Goal: Task Accomplishment & Management: Complete application form

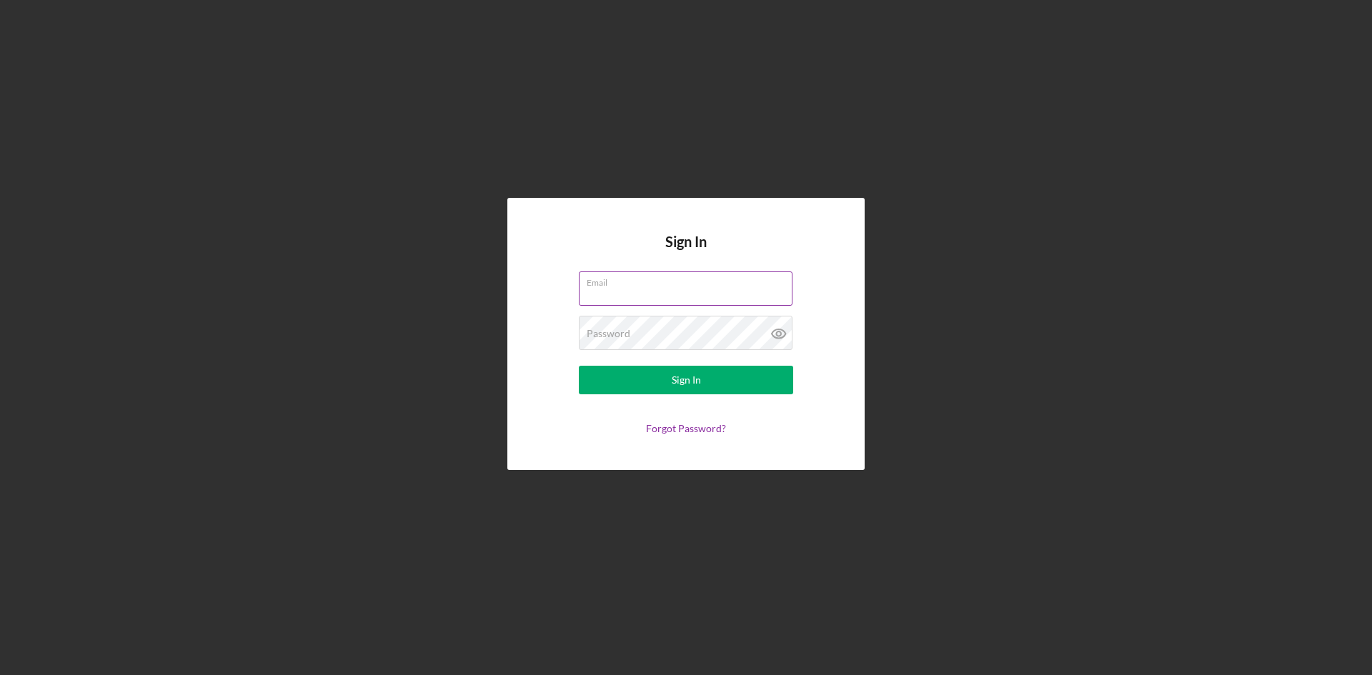
click at [623, 290] on input "Email" at bounding box center [686, 289] width 214 height 34
type input "[EMAIL_ADDRESS][DOMAIN_NAME]"
click at [676, 387] on div "Sign In" at bounding box center [686, 380] width 29 height 29
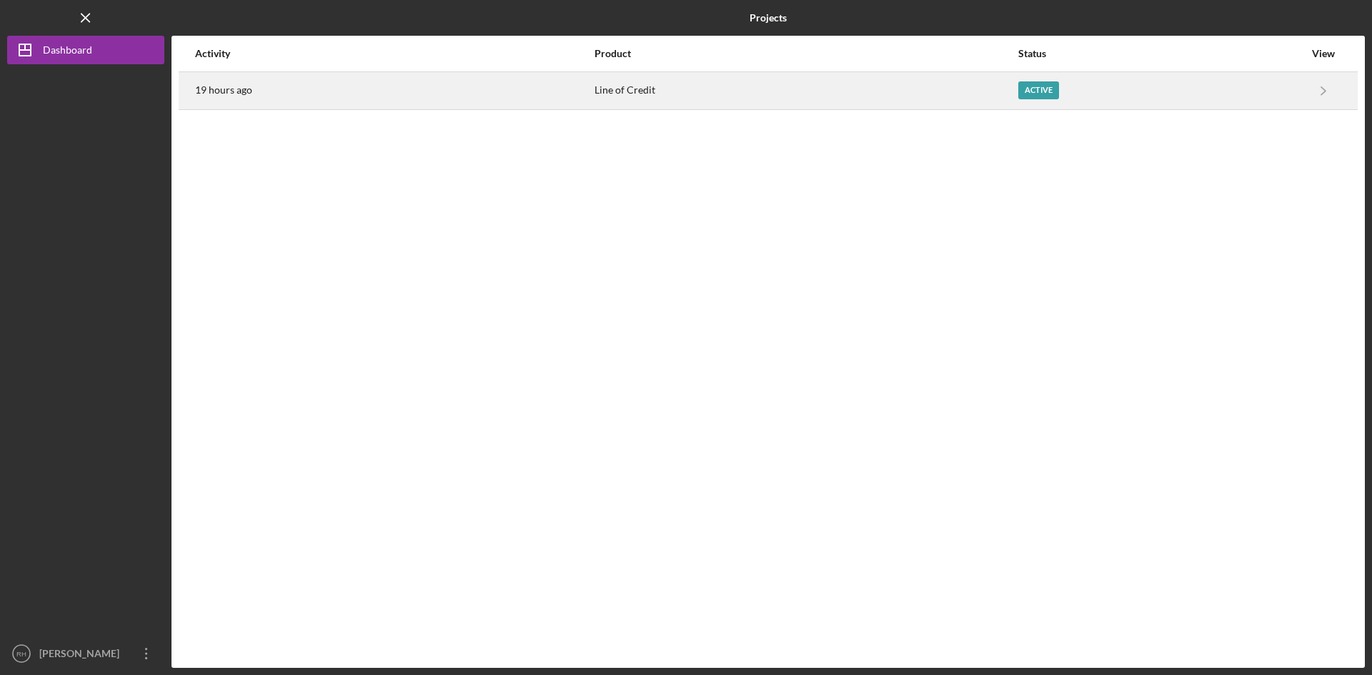
click at [1018, 87] on div "Active" at bounding box center [1038, 90] width 41 height 18
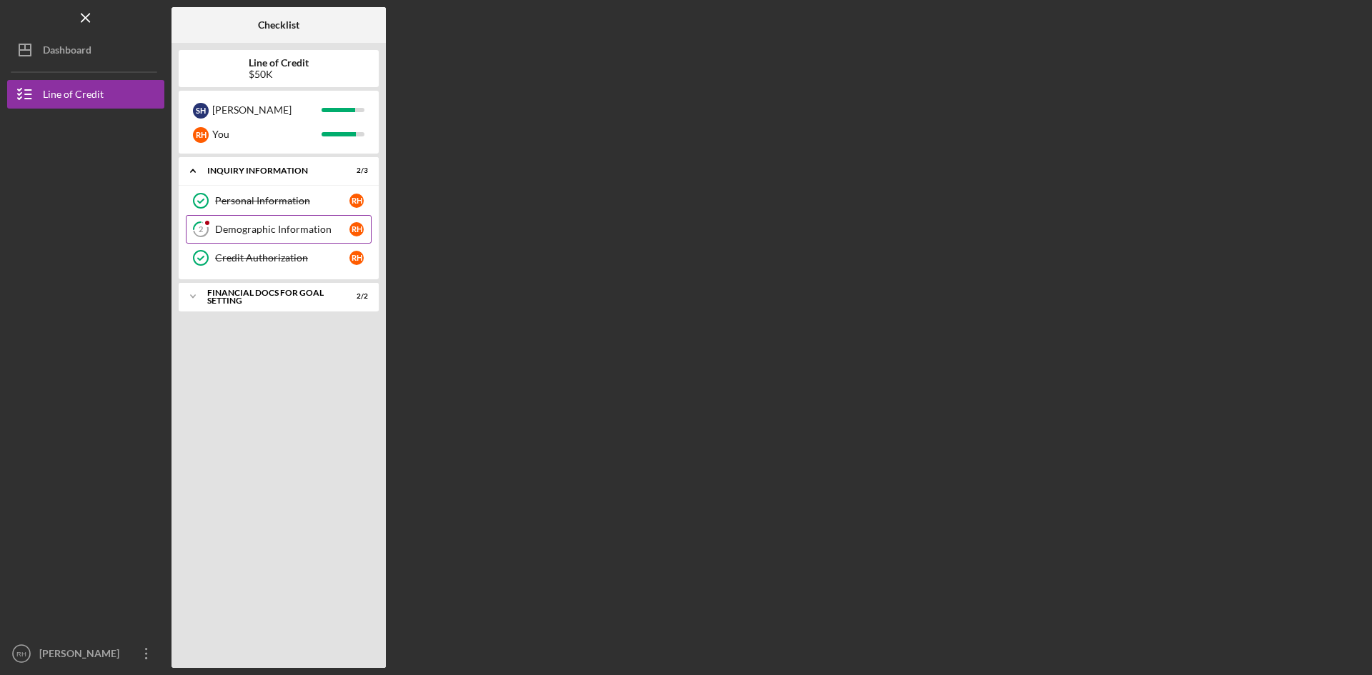
click at [314, 231] on div "Demographic Information" at bounding box center [282, 229] width 134 height 11
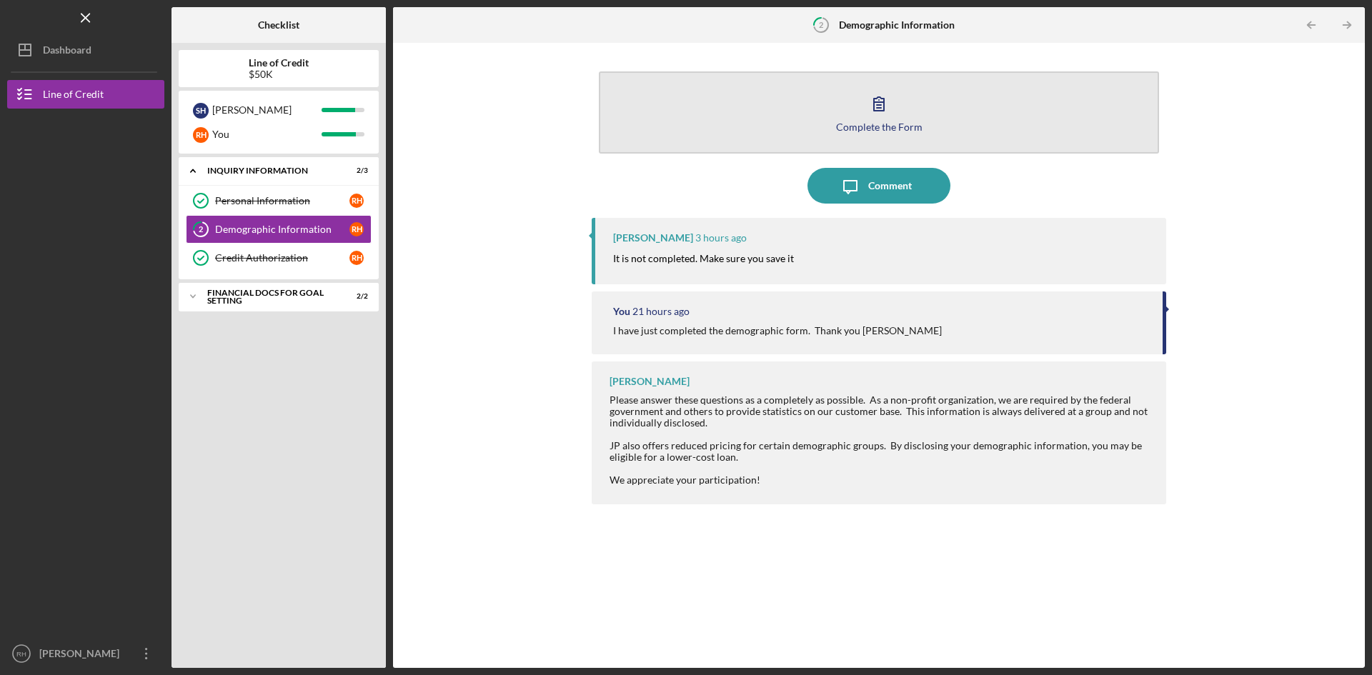
click at [890, 126] on div "Complete the Form" at bounding box center [879, 126] width 86 height 11
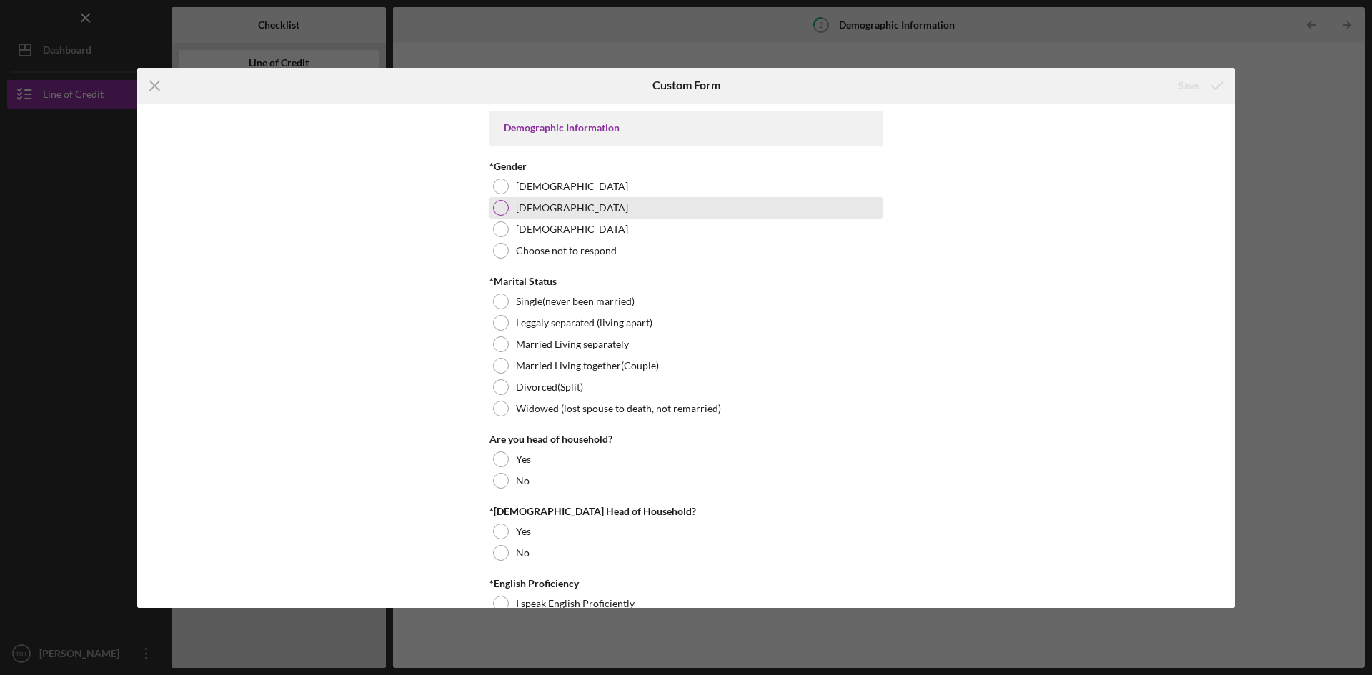
click at [497, 207] on div at bounding box center [501, 208] width 16 height 16
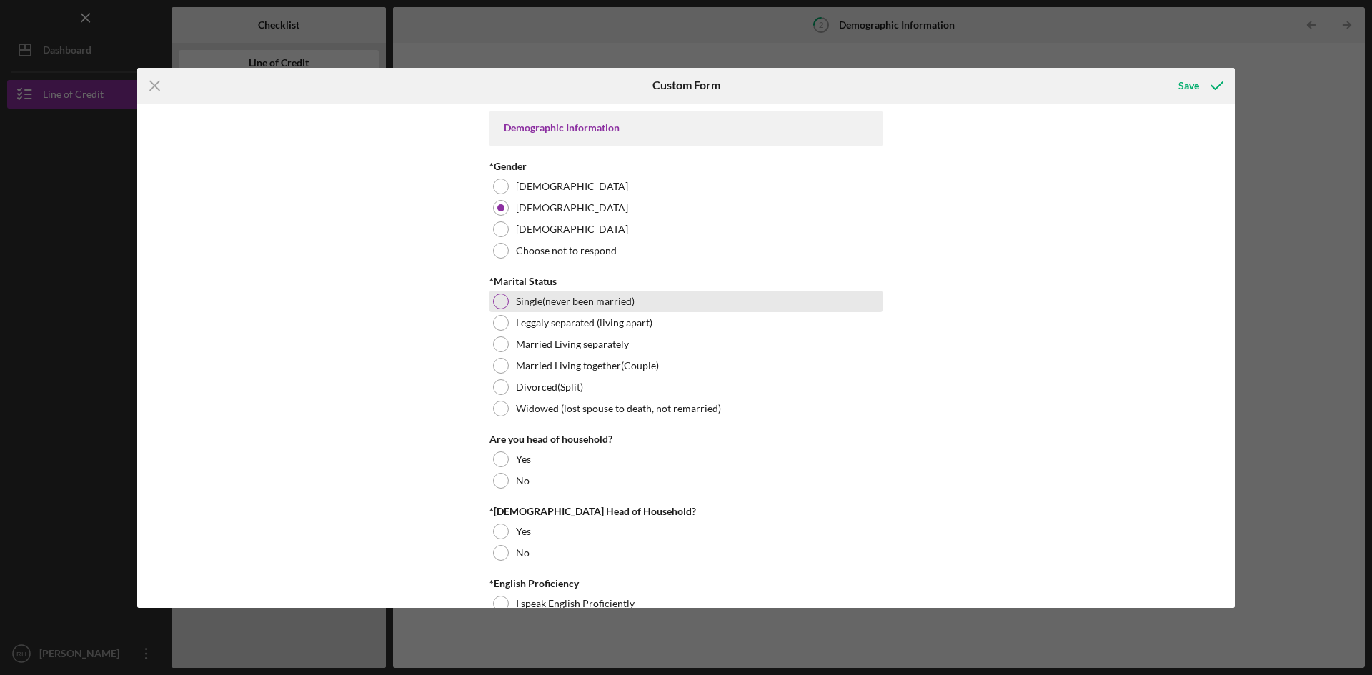
drag, startPoint x: 495, startPoint y: 301, endPoint x: 506, endPoint y: 299, distance: 10.9
click at [495, 301] on div at bounding box center [501, 302] width 16 height 16
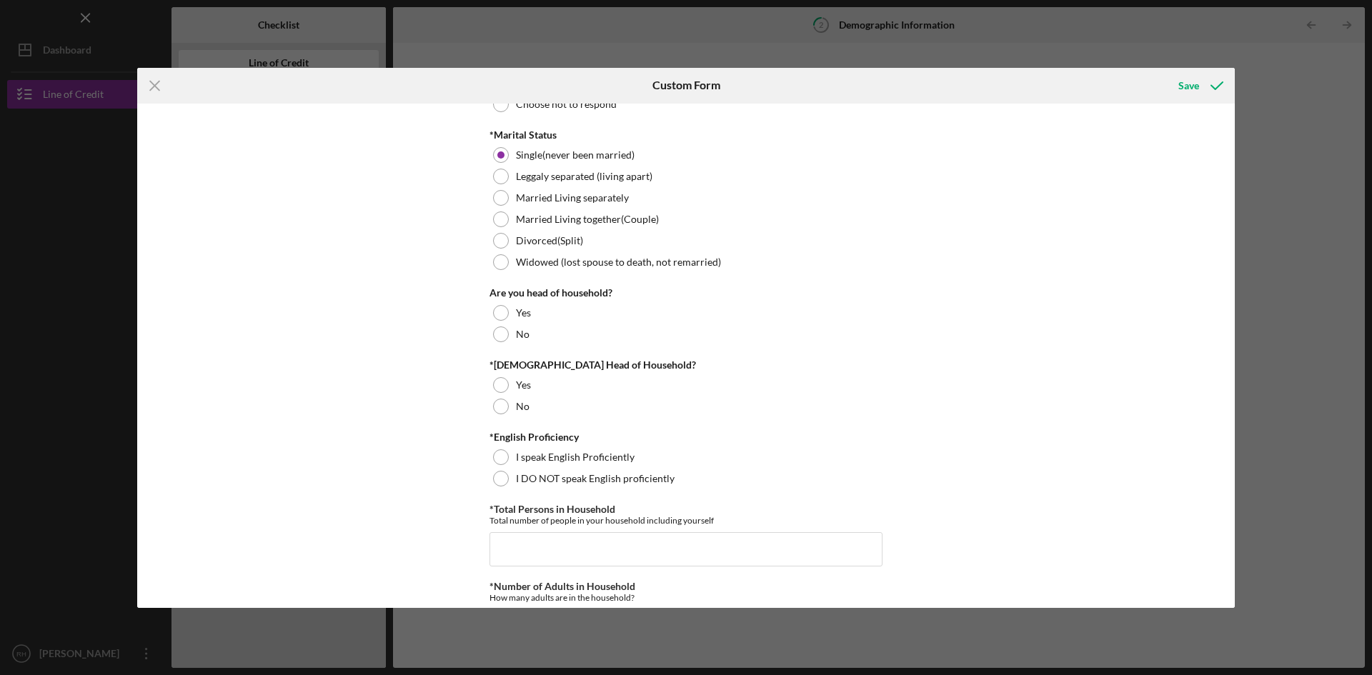
scroll to position [174, 0]
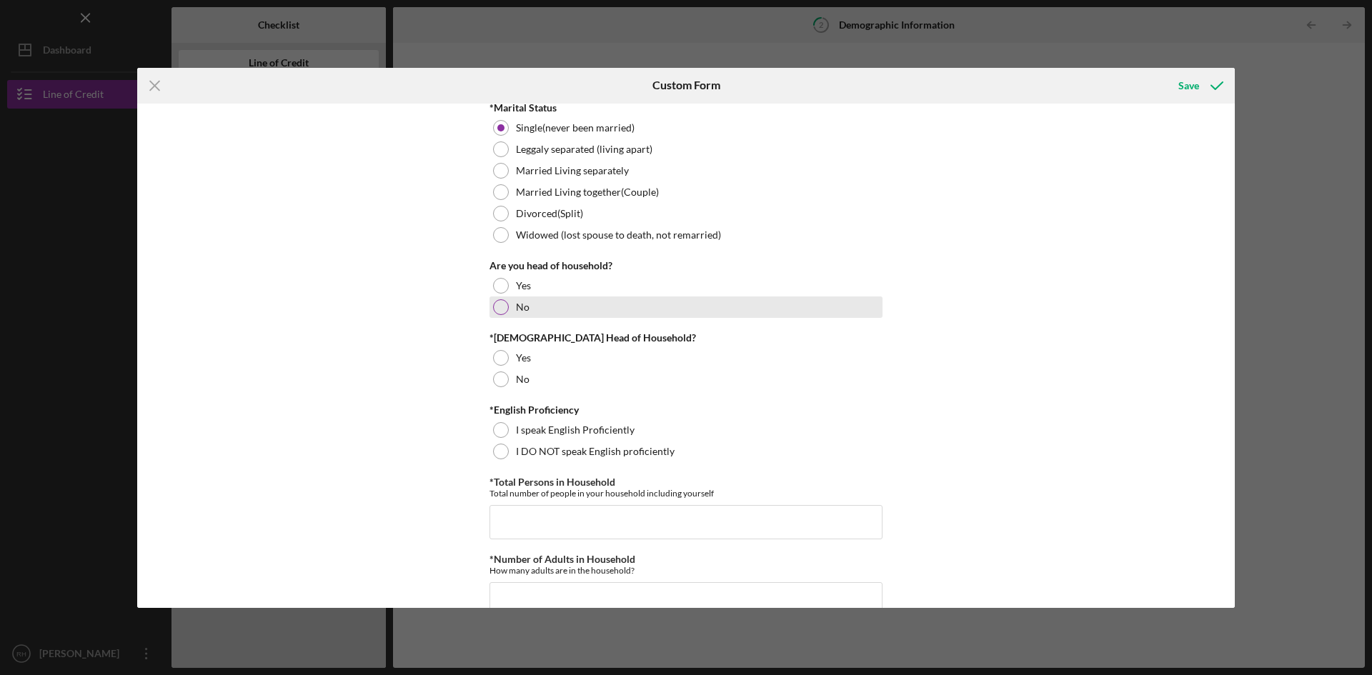
click at [497, 306] on div at bounding box center [501, 307] width 16 height 16
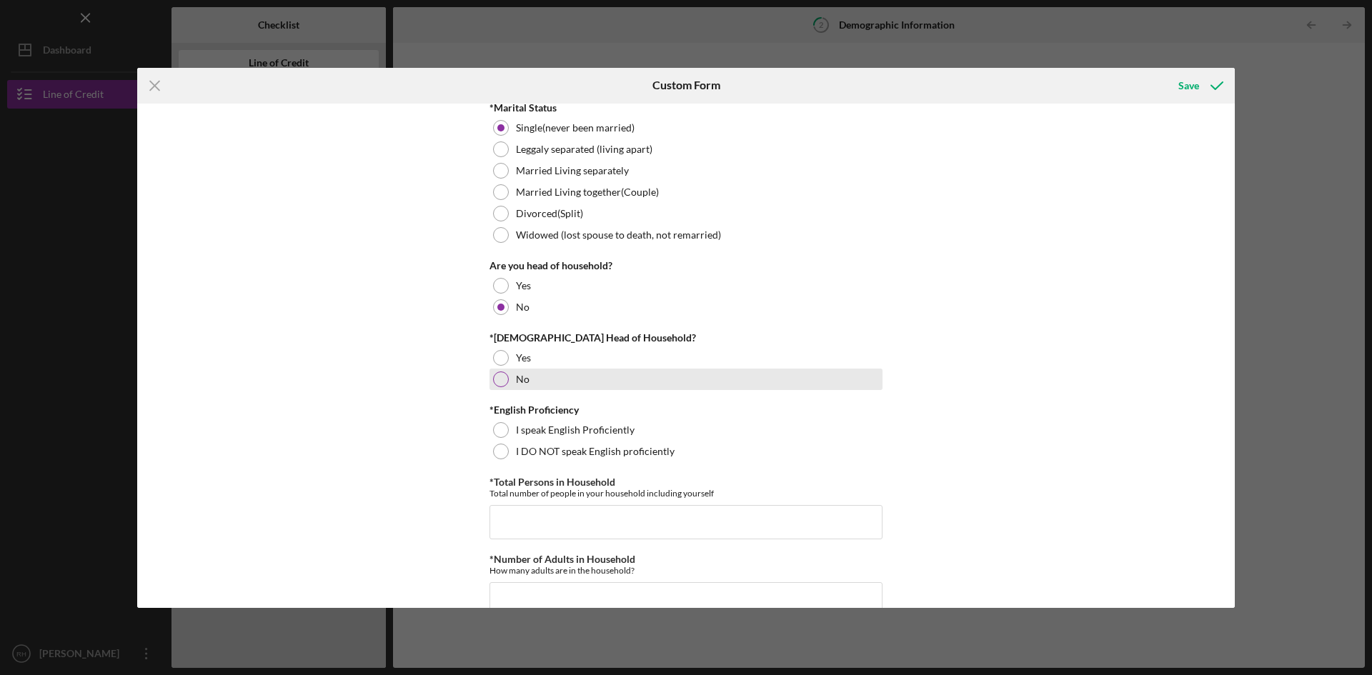
click at [501, 379] on div at bounding box center [501, 380] width 16 height 16
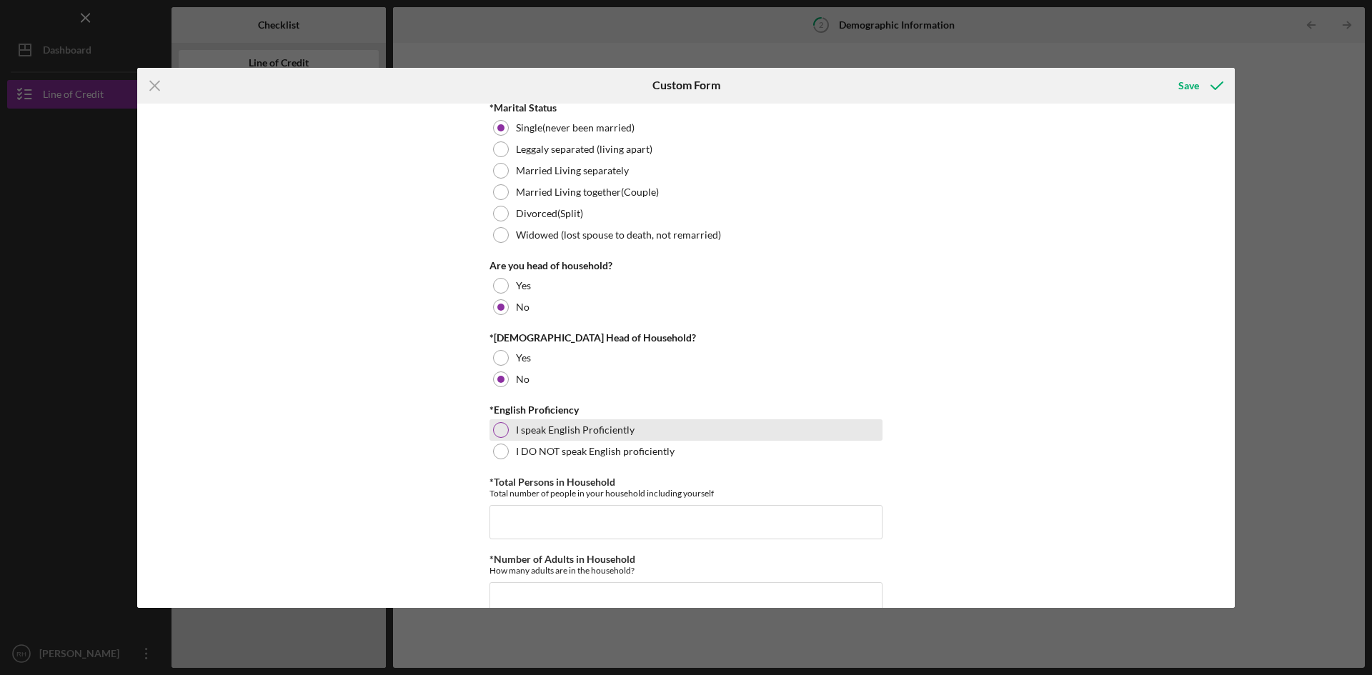
click at [499, 428] on div at bounding box center [501, 430] width 16 height 16
click at [516, 520] on input "*Total Persons in Household" at bounding box center [686, 522] width 393 height 34
type input "6"
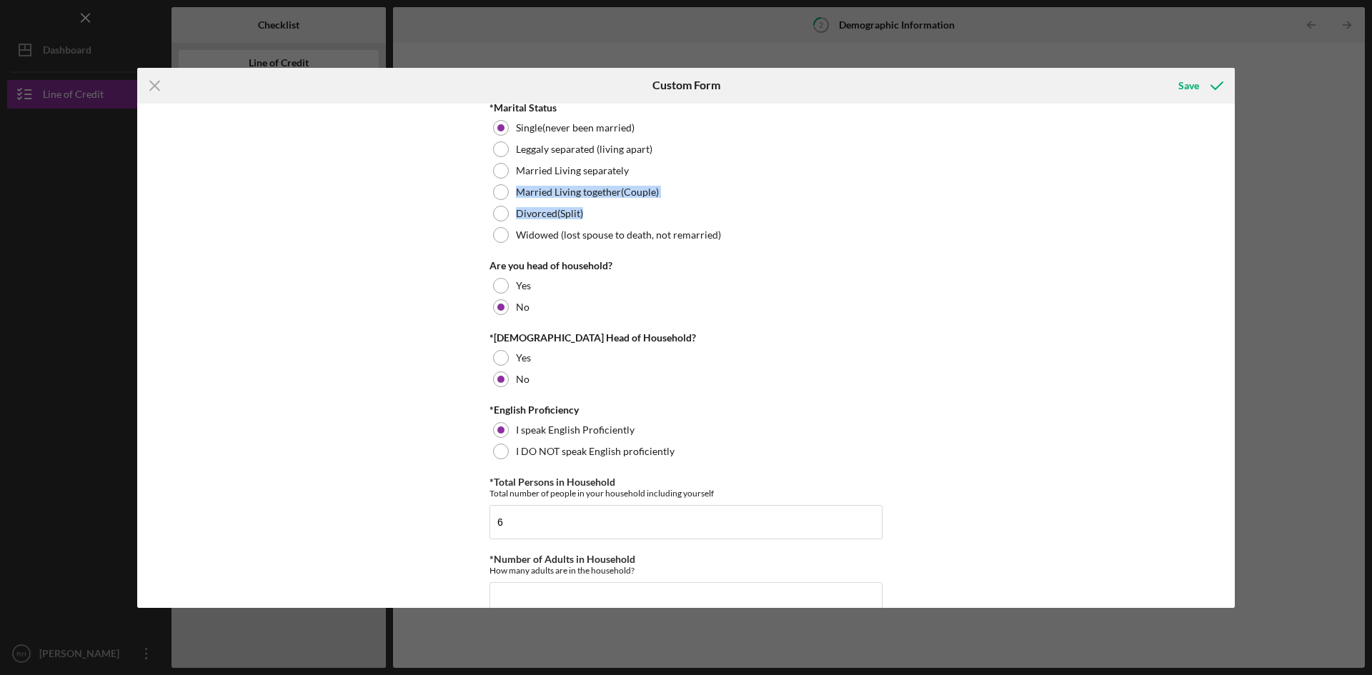
drag, startPoint x: 1236, startPoint y: 162, endPoint x: 1231, endPoint y: 207, distance: 45.3
click at [1231, 207] on div "Icon/Menu Close Custom Form Save Demographic Information *Gender [DEMOGRAPHIC_D…" at bounding box center [686, 337] width 1372 height 675
click at [983, 187] on div "Demographic Information *Gender [DEMOGRAPHIC_DATA] [DEMOGRAPHIC_DATA] [DEMOGRAP…" at bounding box center [686, 356] width 1098 height 505
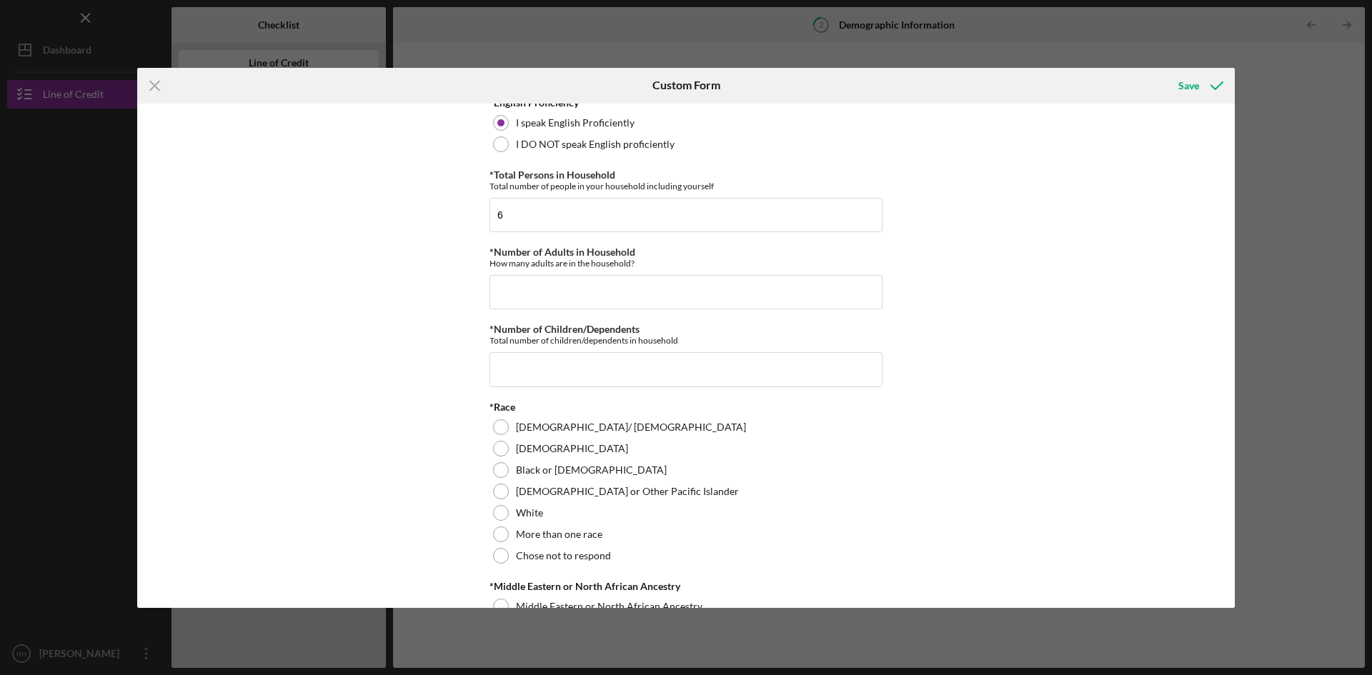
scroll to position [541, 0]
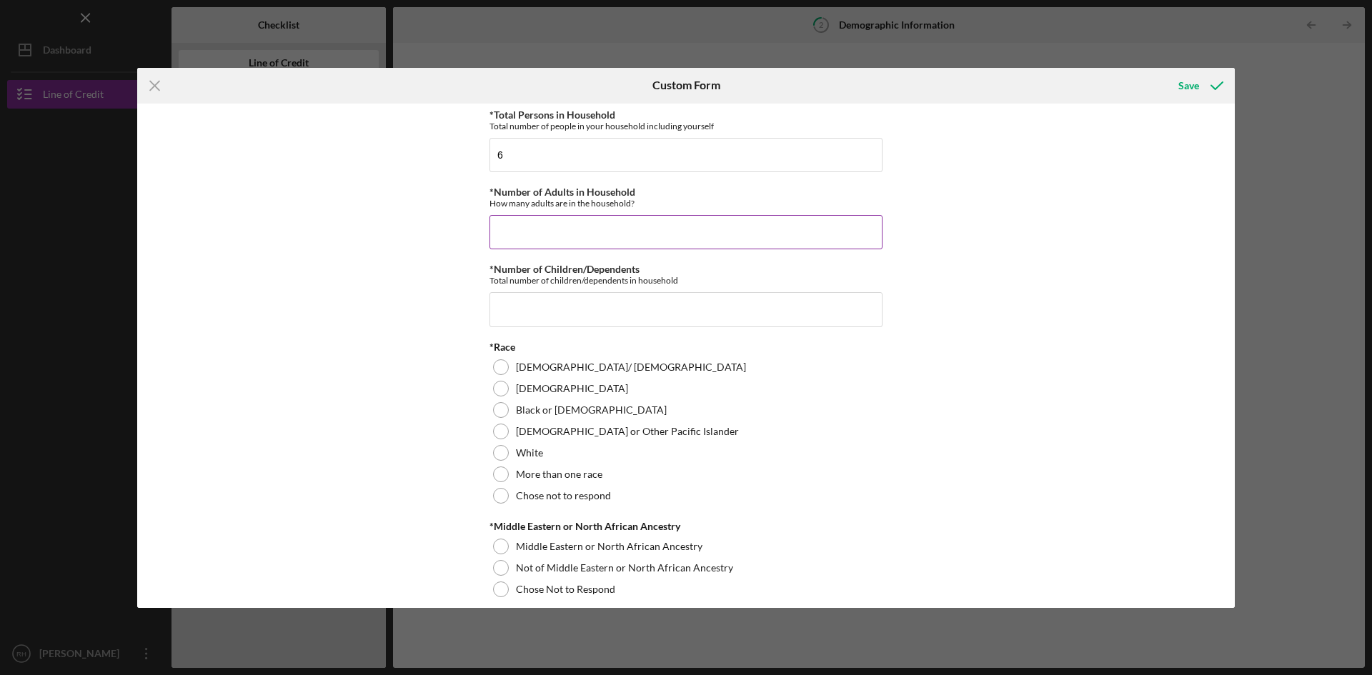
click at [560, 239] on input "*Number of Adults in Household" at bounding box center [686, 232] width 393 height 34
type input "6"
click at [535, 311] on input "*Number of Children/Dependents" at bounding box center [686, 309] width 393 height 34
type input "0"
click at [500, 407] on div at bounding box center [501, 410] width 16 height 16
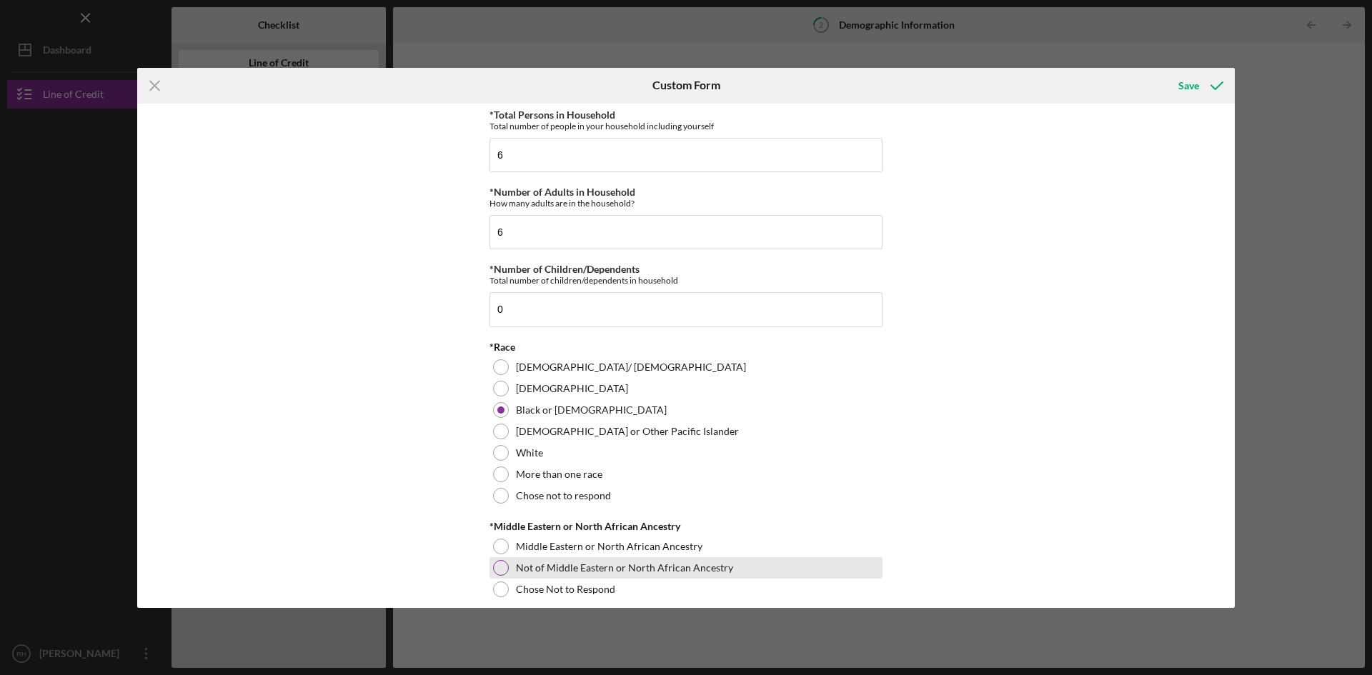
click at [497, 568] on div at bounding box center [501, 568] width 16 height 16
drag, startPoint x: 1236, startPoint y: 240, endPoint x: 1230, endPoint y: 272, distance: 32.7
click at [1230, 272] on div "Icon/Menu Close Custom Form Save Demographic Information *Gender [DEMOGRAPHIC_D…" at bounding box center [686, 337] width 1372 height 675
click at [1060, 301] on div "Demographic Information *Gender [DEMOGRAPHIC_DATA] [DEMOGRAPHIC_DATA] [DEMOGRAP…" at bounding box center [686, 356] width 1098 height 505
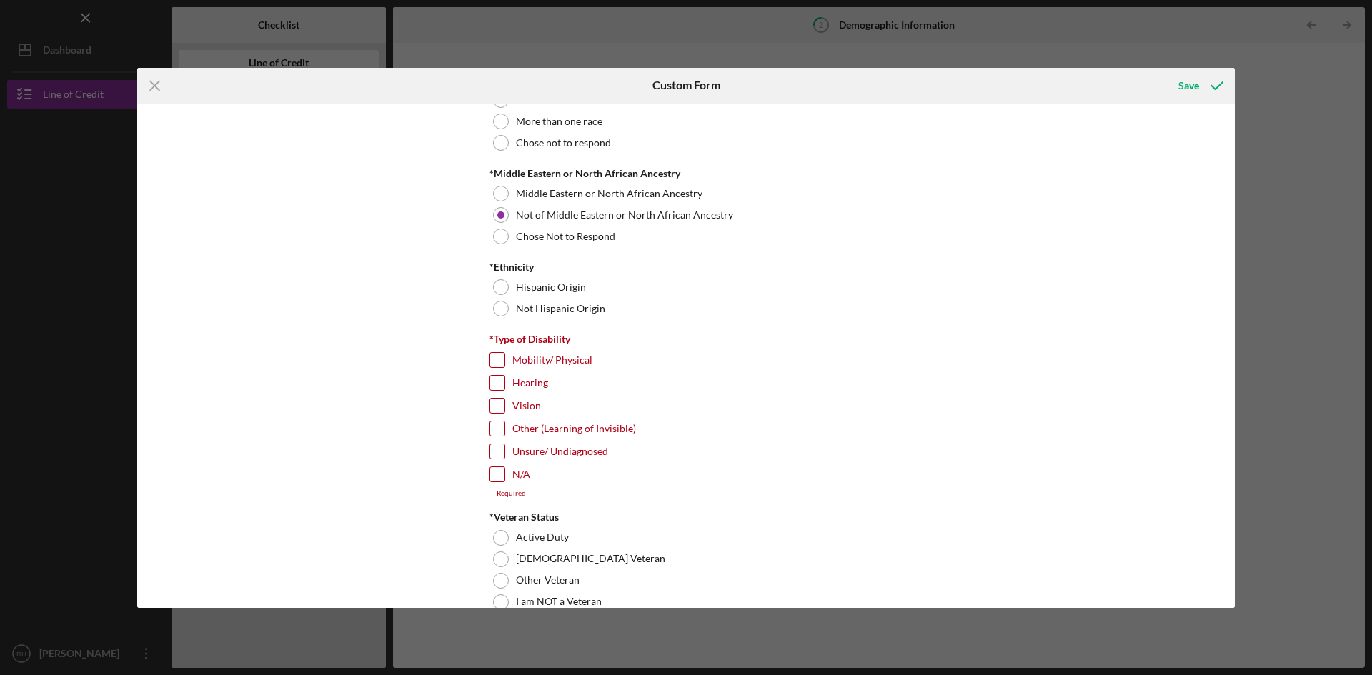
scroll to position [922, 0]
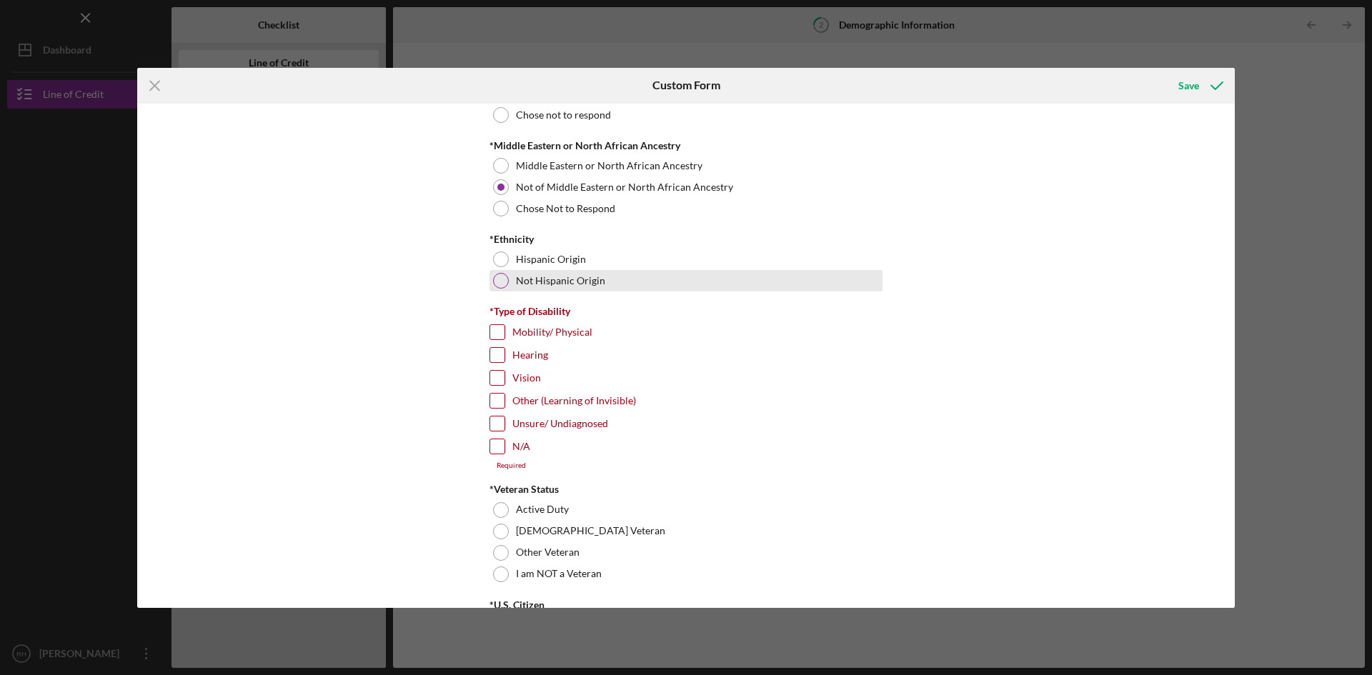
click at [504, 286] on div at bounding box center [501, 281] width 16 height 16
click at [493, 451] on input "N/A" at bounding box center [497, 447] width 14 height 14
checkbox input "true"
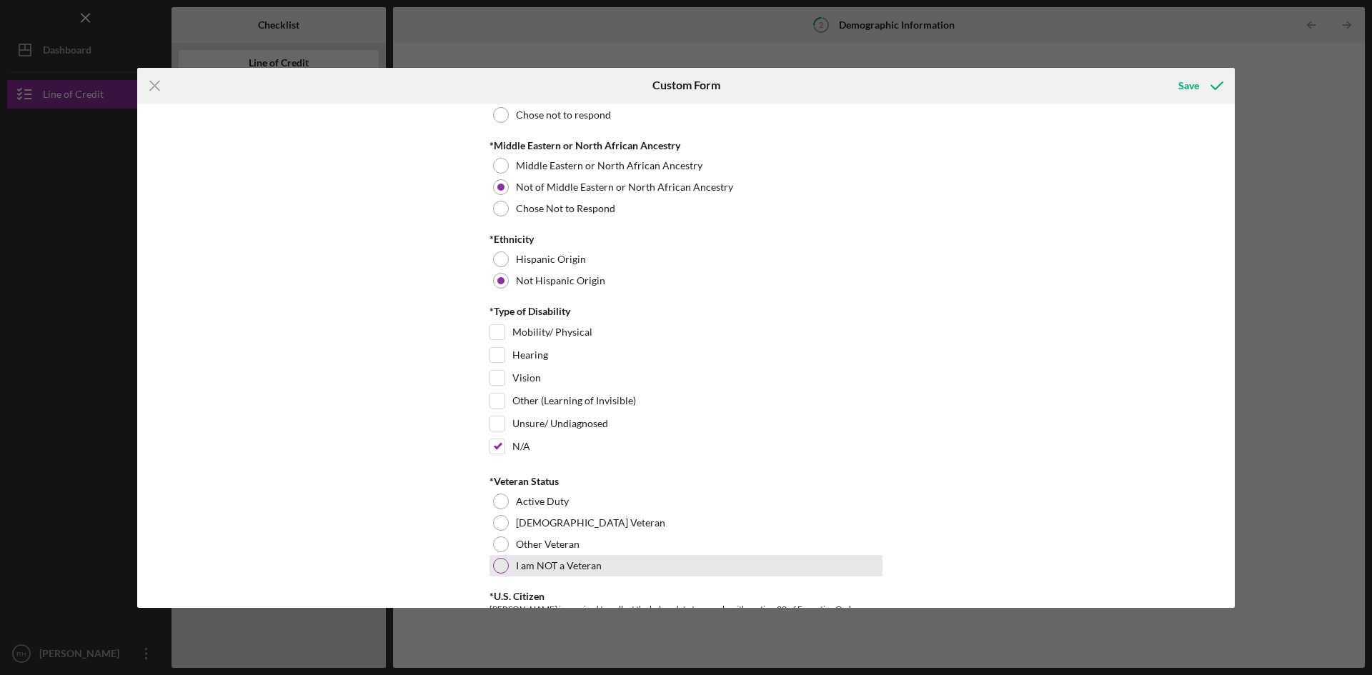
click at [500, 567] on div at bounding box center [501, 566] width 16 height 16
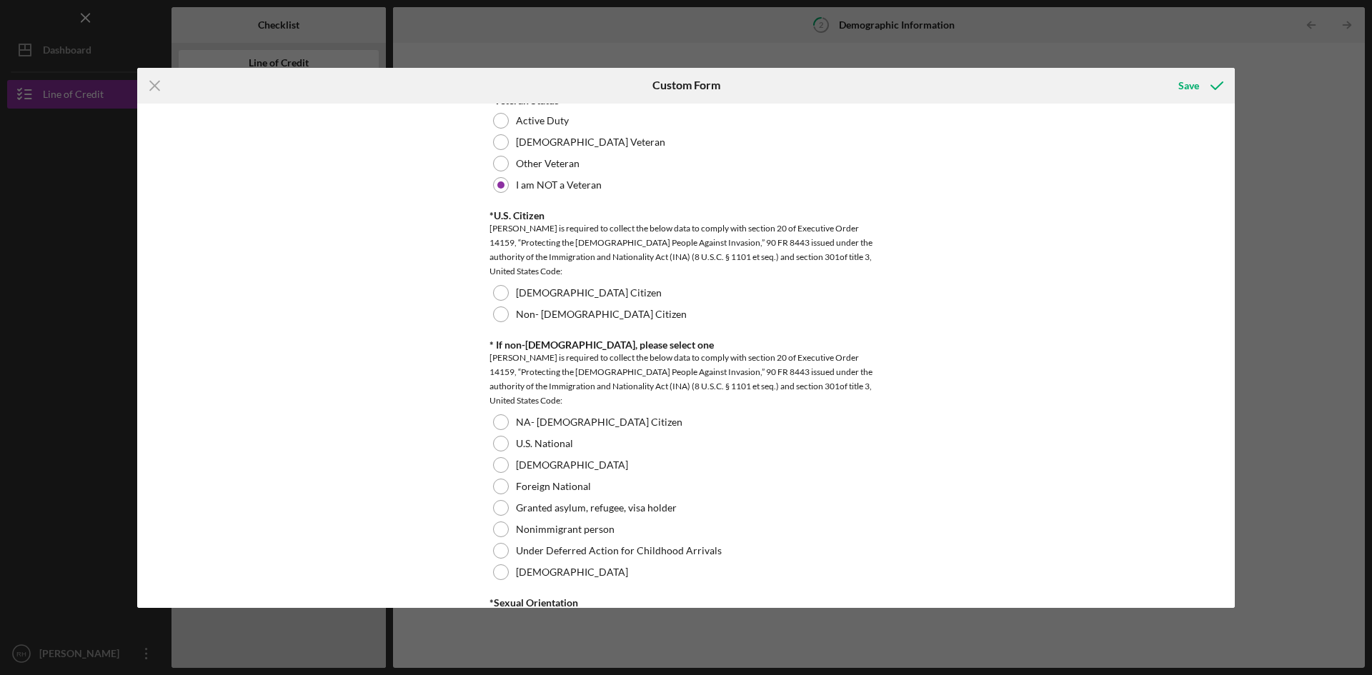
scroll to position [1307, 0]
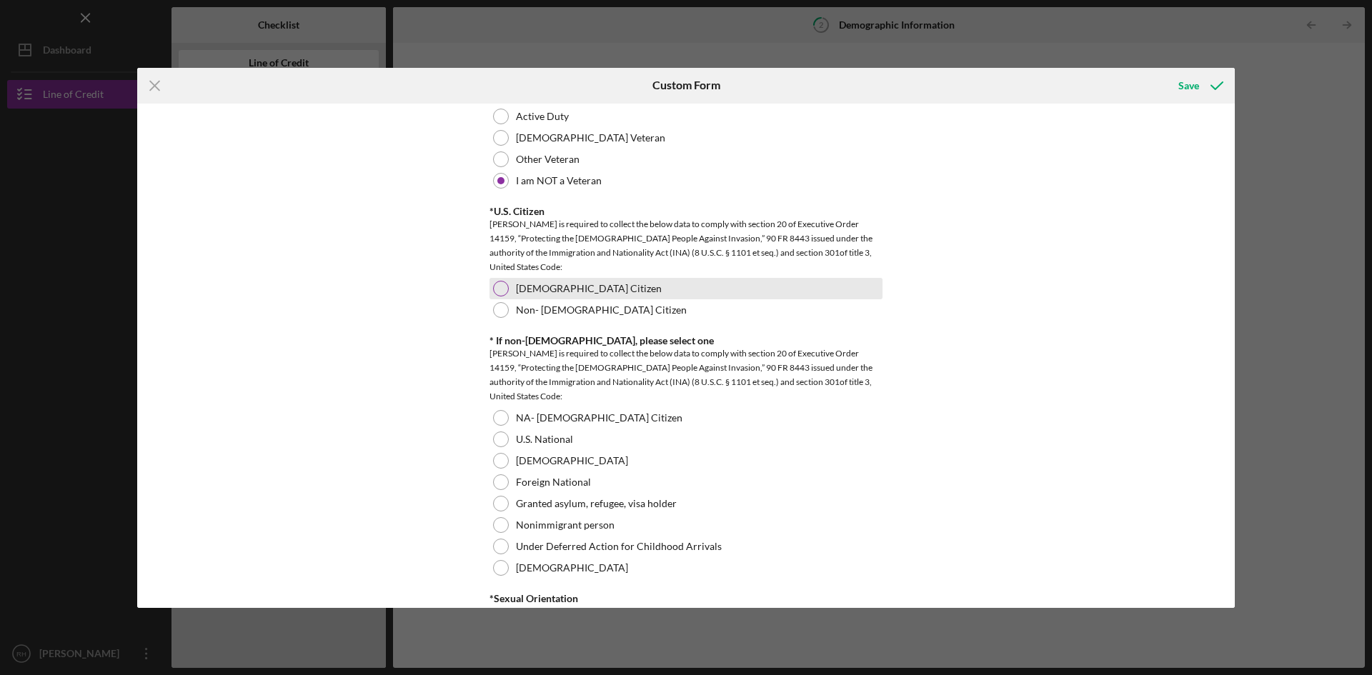
click at [497, 289] on div at bounding box center [501, 289] width 16 height 16
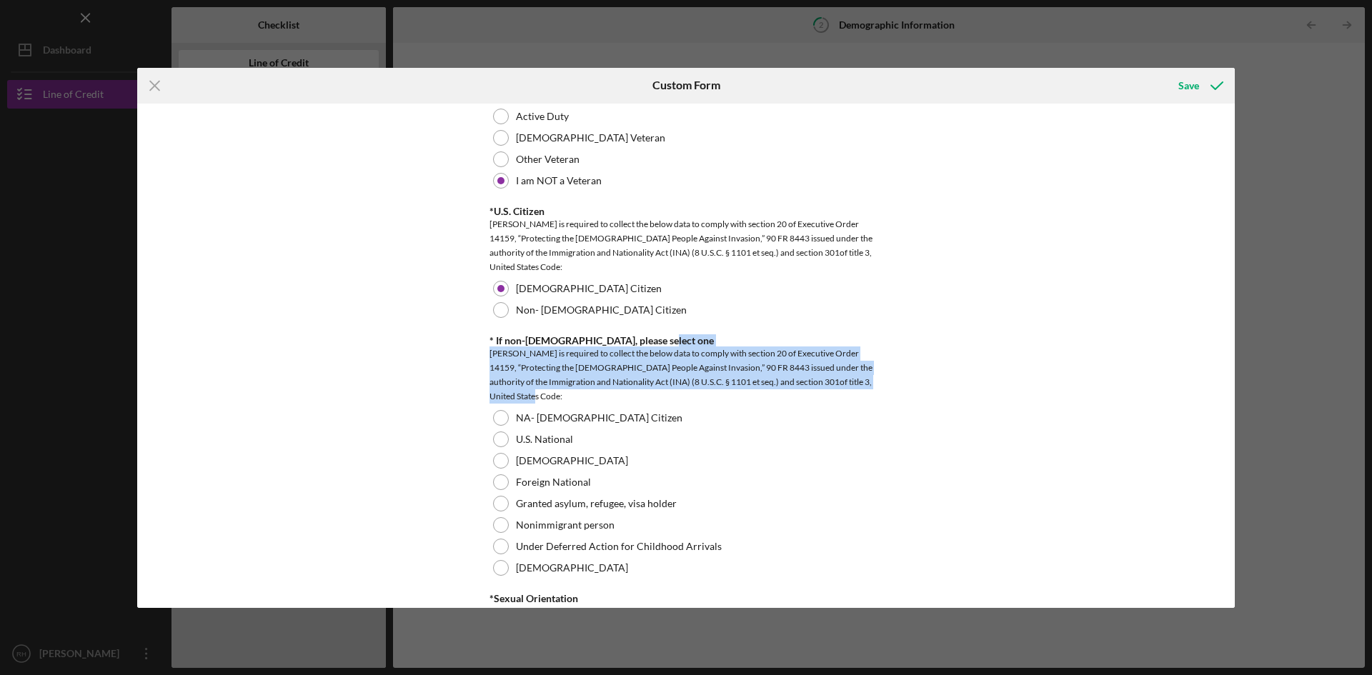
drag, startPoint x: 1235, startPoint y: 334, endPoint x: 1229, endPoint y: 394, distance: 59.7
click at [1229, 394] on div "Icon/Menu Close Custom Form Save Demographic Information *Gender [DEMOGRAPHIC_D…" at bounding box center [686, 337] width 1372 height 675
click at [1047, 342] on div "Demographic Information *Gender [DEMOGRAPHIC_DATA] [DEMOGRAPHIC_DATA] [DEMOGRAP…" at bounding box center [686, 356] width 1098 height 505
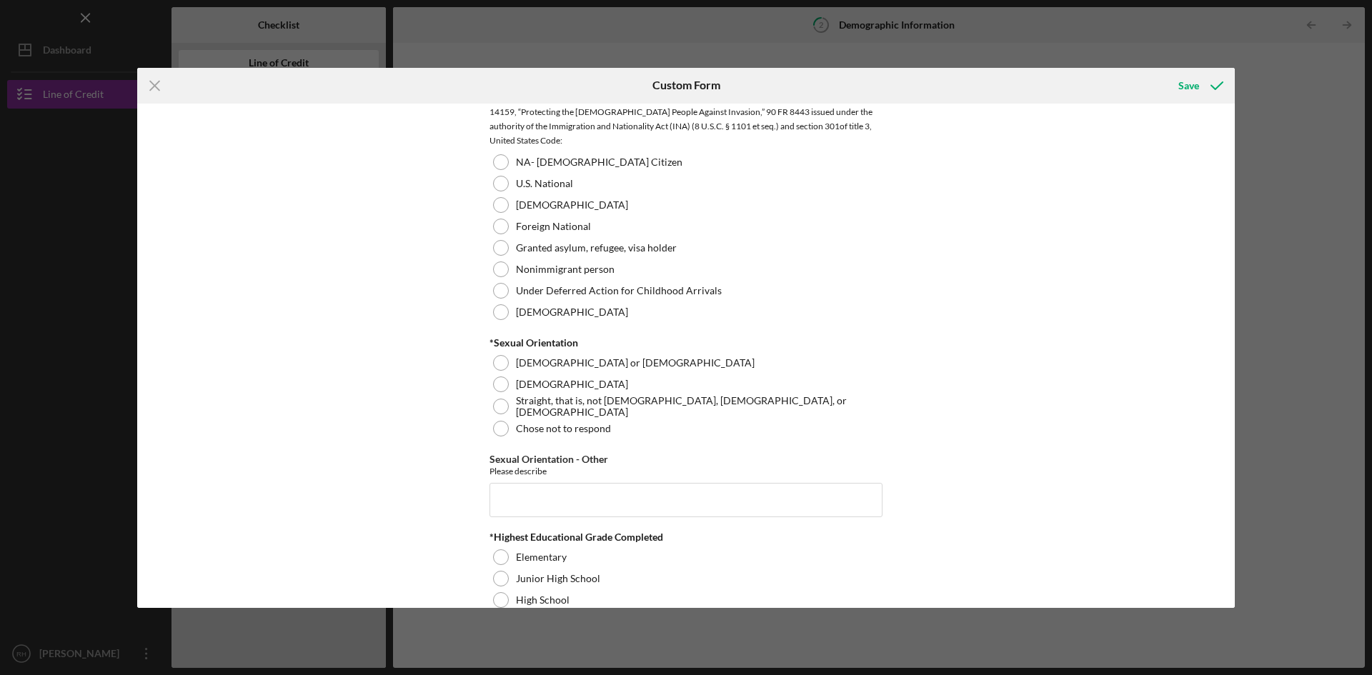
scroll to position [1599, 0]
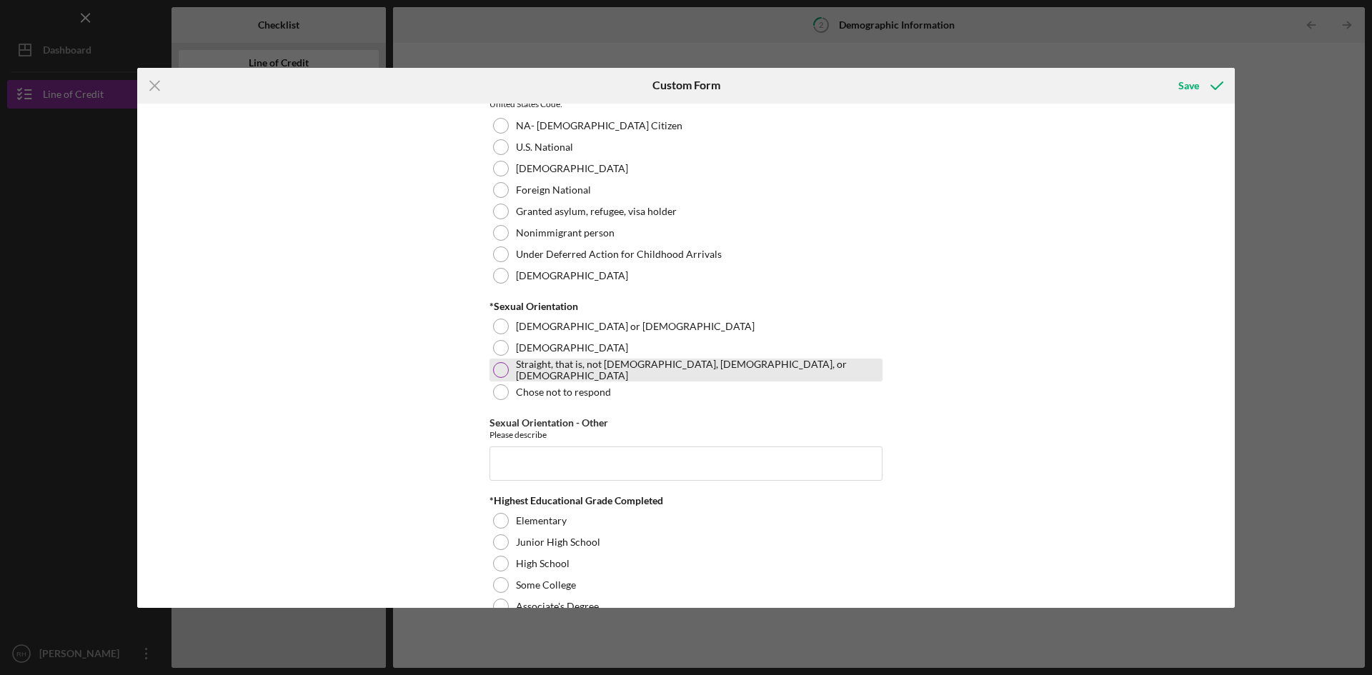
click at [497, 369] on div at bounding box center [501, 370] width 16 height 16
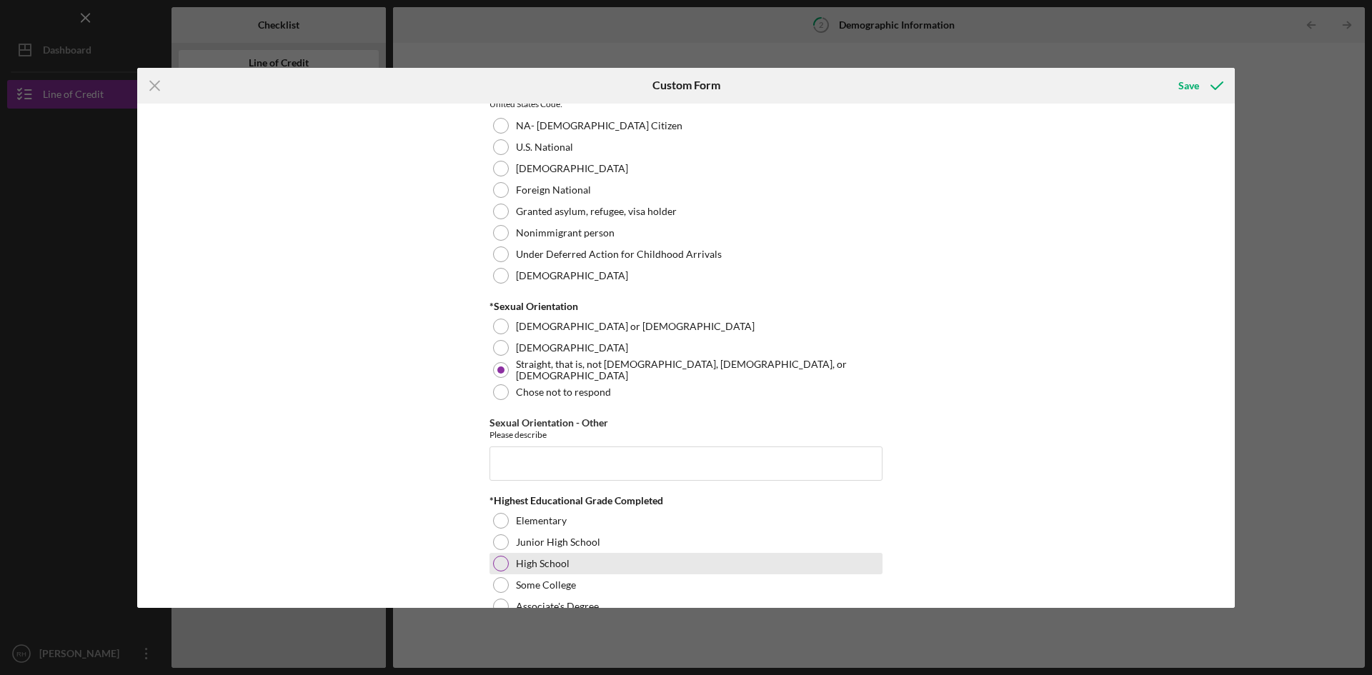
click at [493, 561] on div at bounding box center [501, 564] width 16 height 16
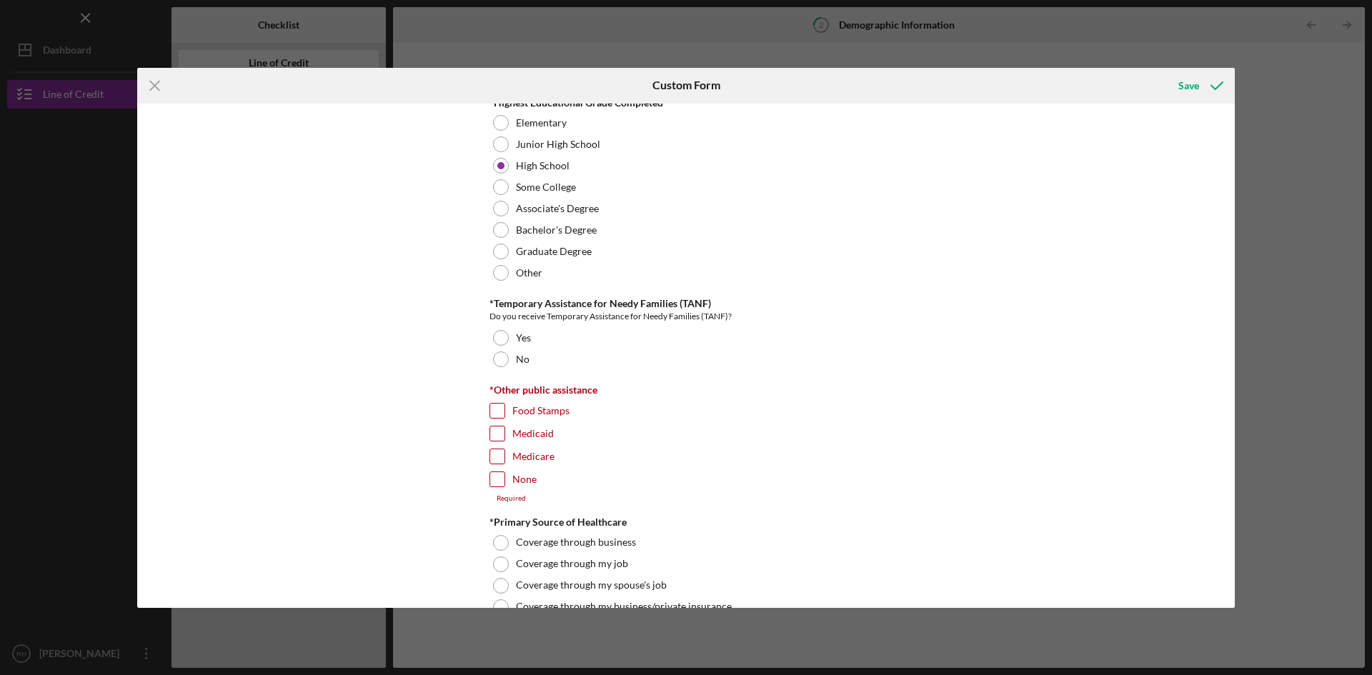
scroll to position [2020, 0]
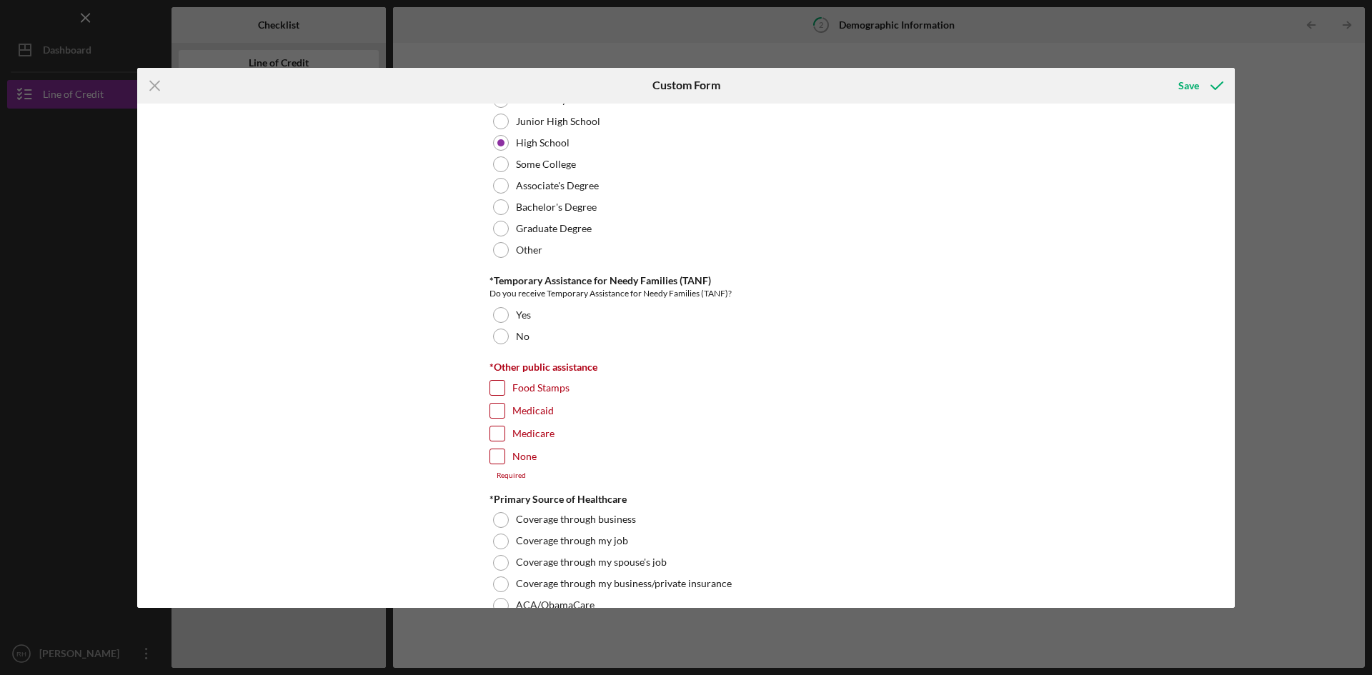
click at [497, 460] on input "None" at bounding box center [497, 457] width 14 height 14
checkbox input "true"
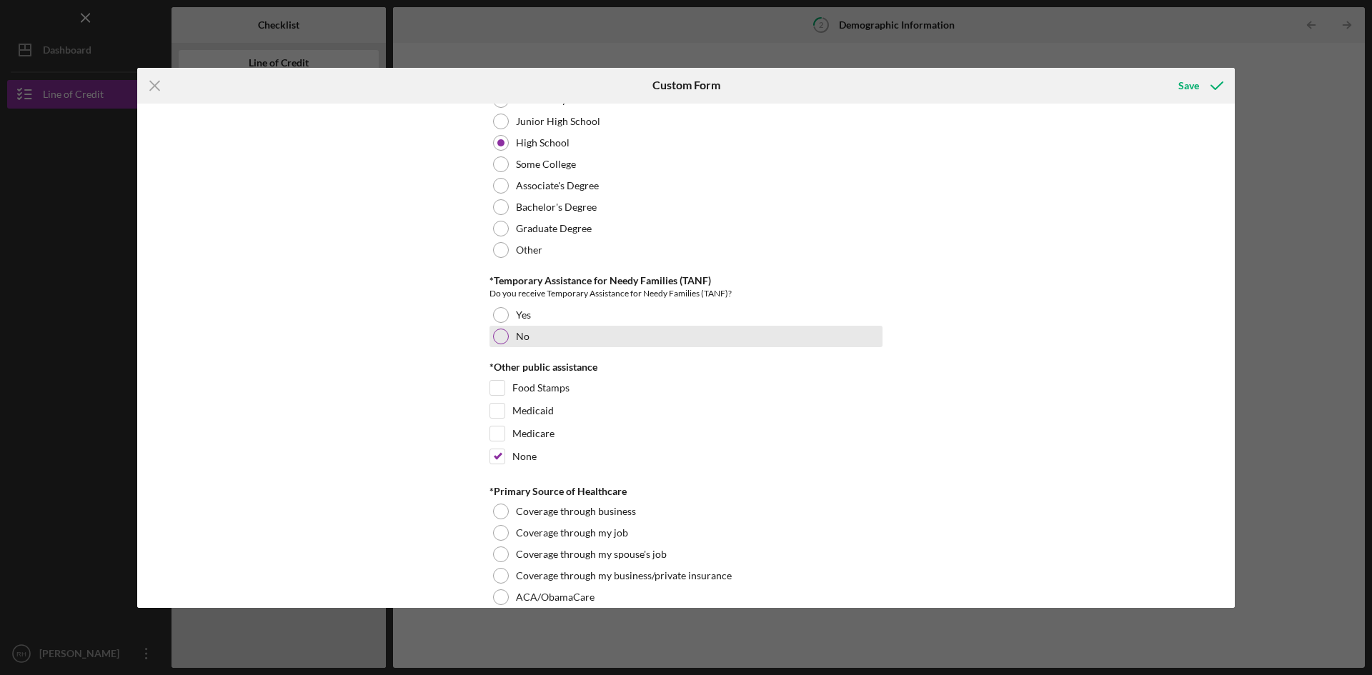
click at [497, 336] on div at bounding box center [501, 337] width 16 height 16
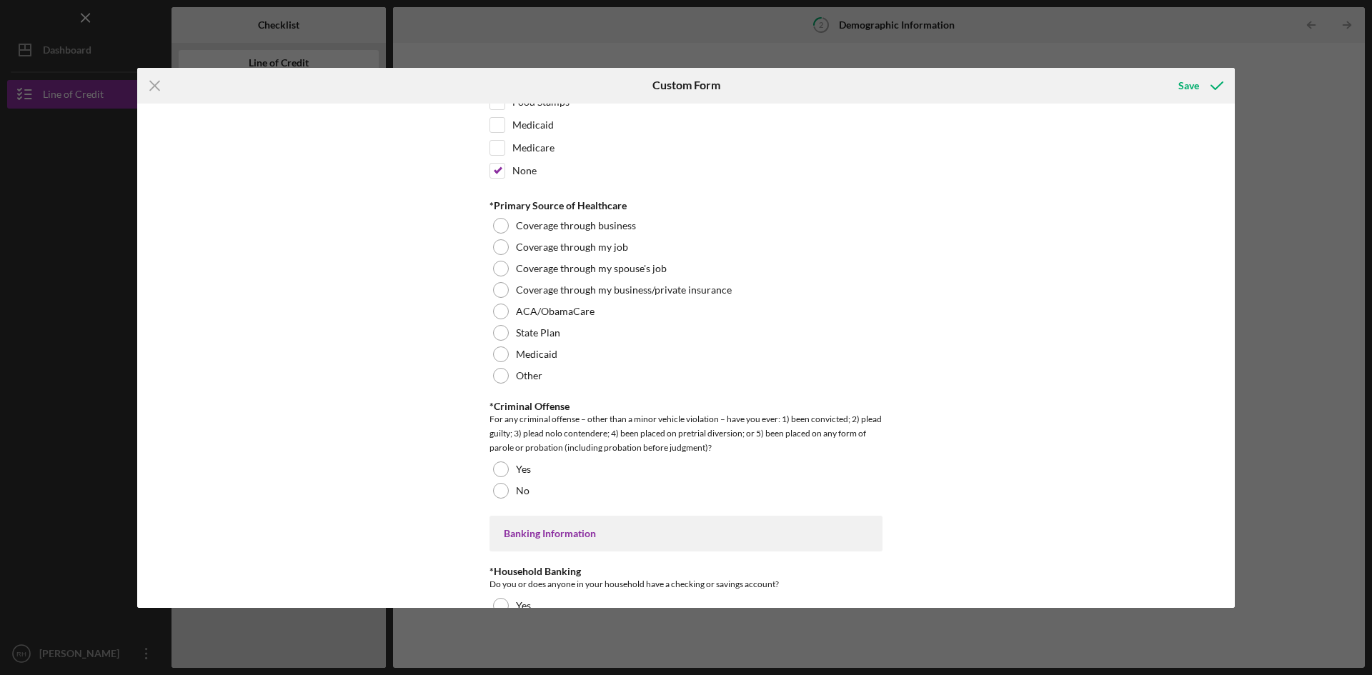
scroll to position [2319, 0]
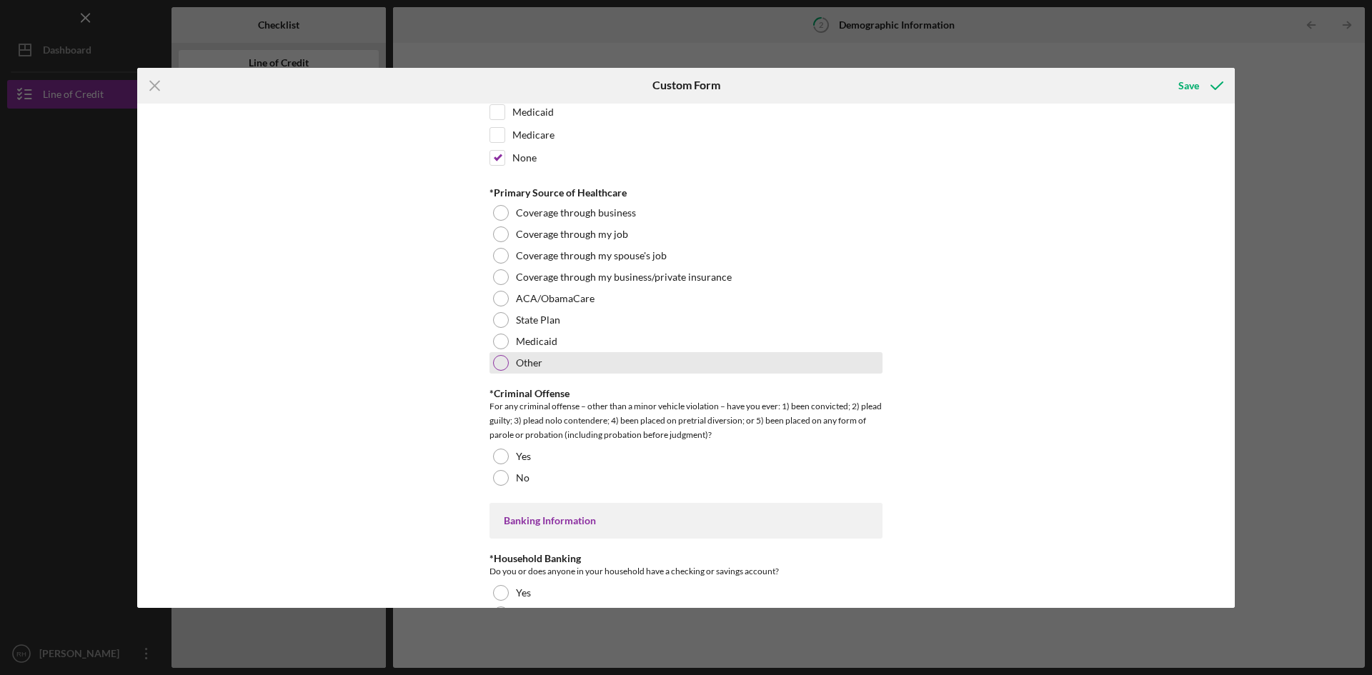
click at [494, 364] on div at bounding box center [501, 363] width 16 height 16
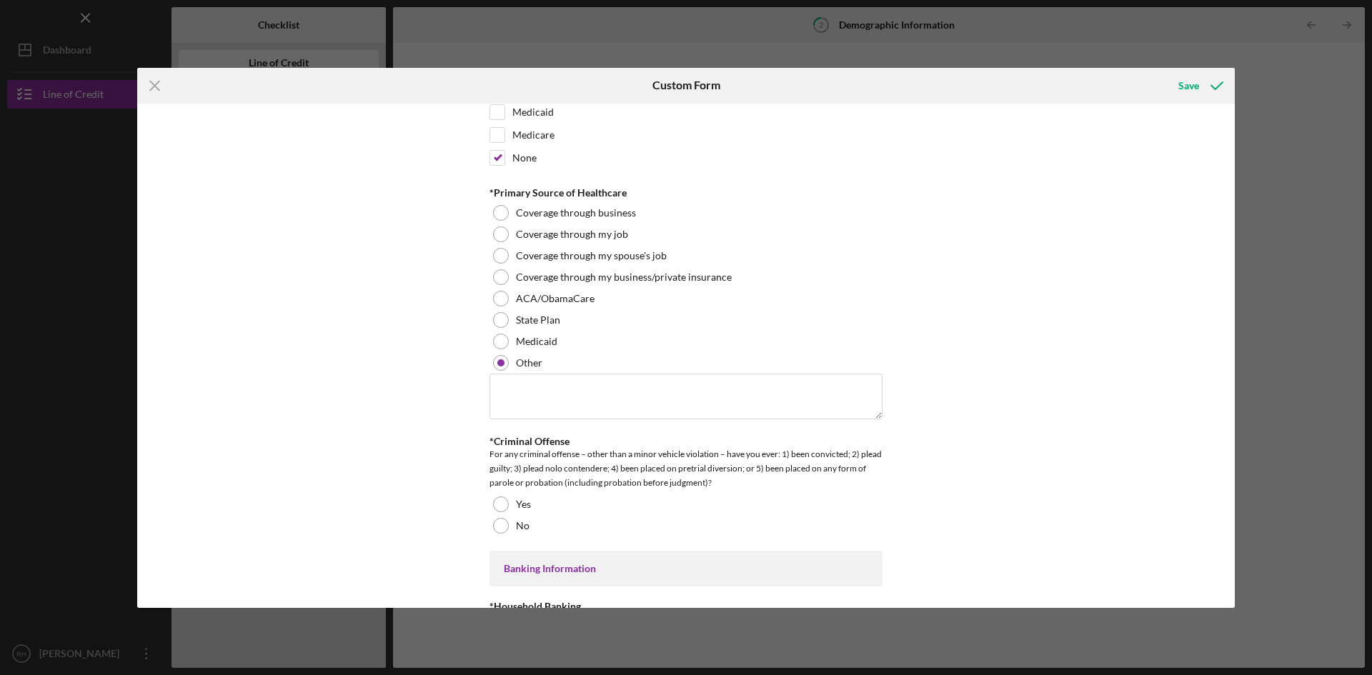
click at [500, 477] on div "For any criminal offense – other than a minor vehicle violation – have you ever…" at bounding box center [686, 468] width 393 height 43
click at [493, 505] on div at bounding box center [501, 505] width 16 height 16
click at [497, 528] on div at bounding box center [501, 526] width 16 height 16
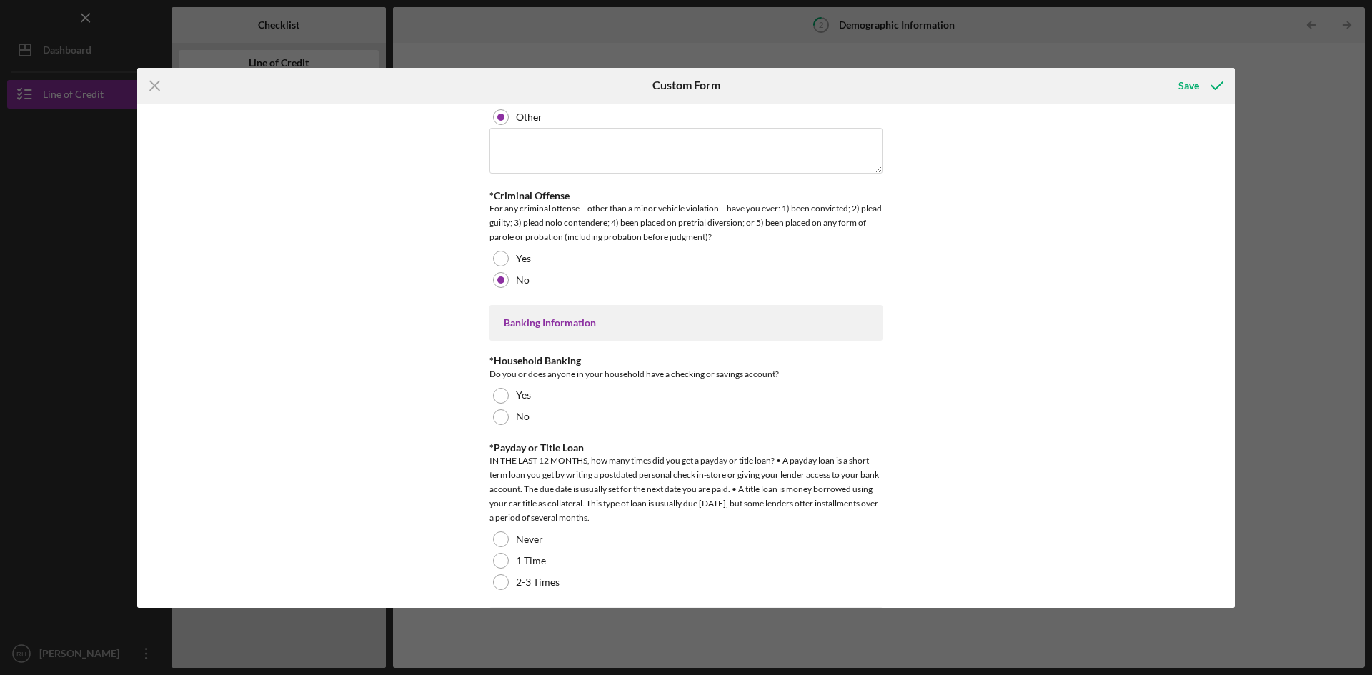
scroll to position [2593, 0]
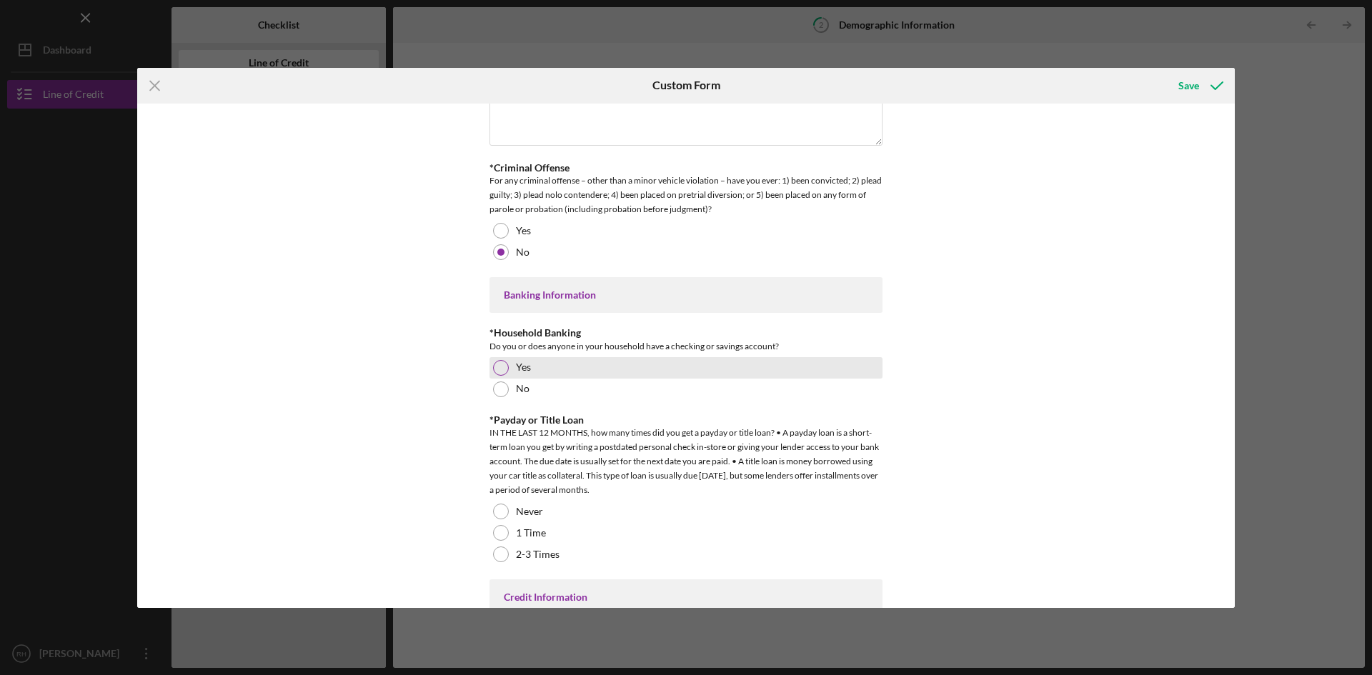
click at [504, 359] on div "Yes" at bounding box center [686, 367] width 393 height 21
click at [496, 504] on div at bounding box center [501, 512] width 16 height 16
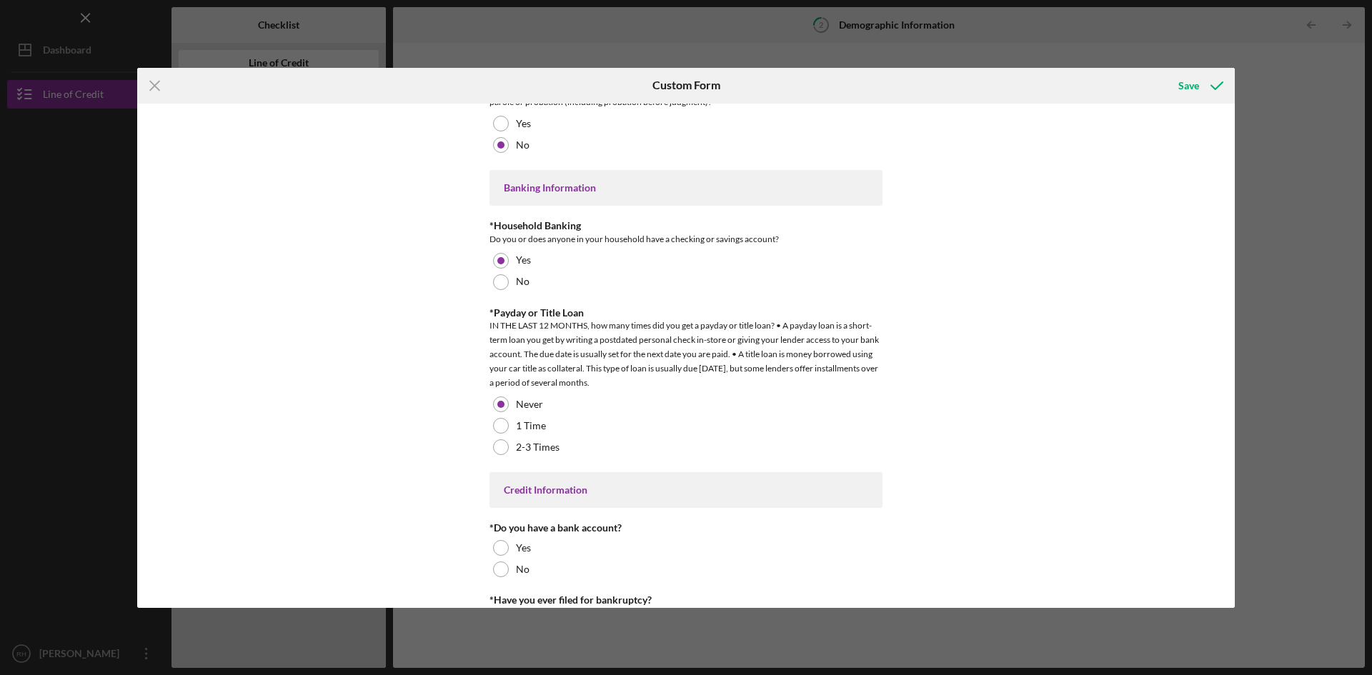
scroll to position [2764, 0]
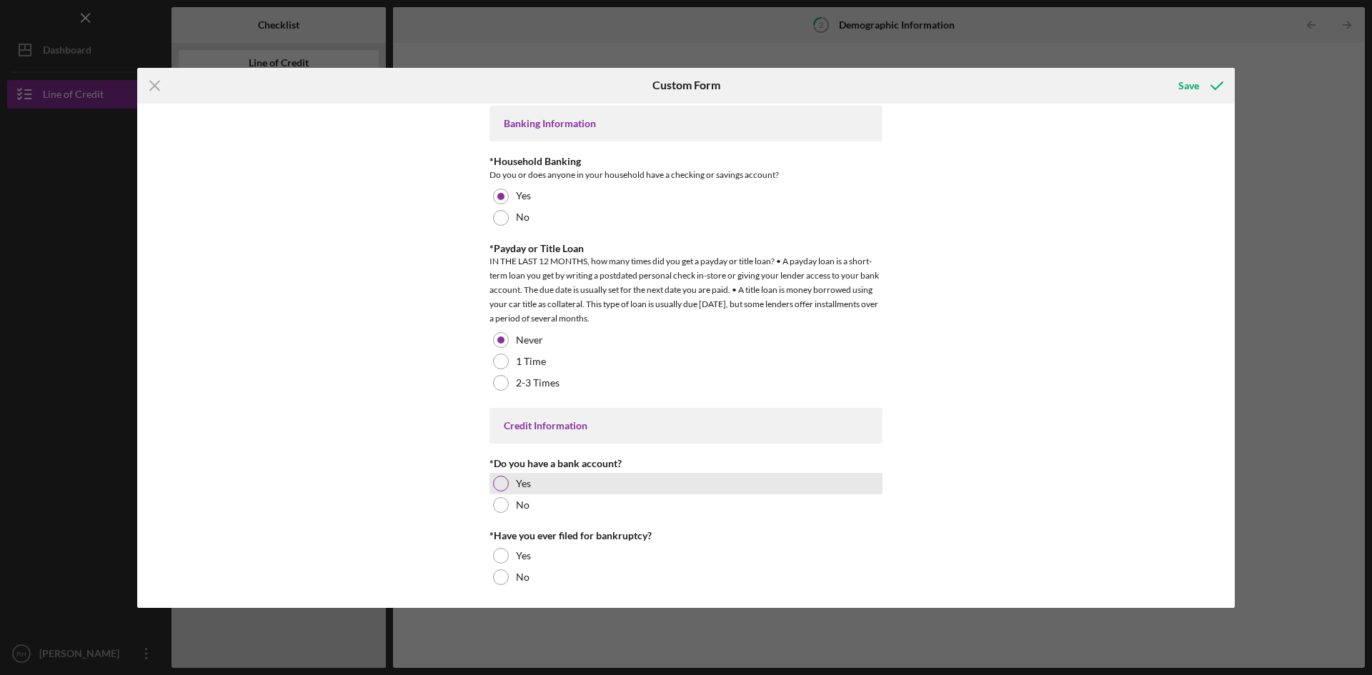
click at [497, 480] on div at bounding box center [501, 484] width 16 height 16
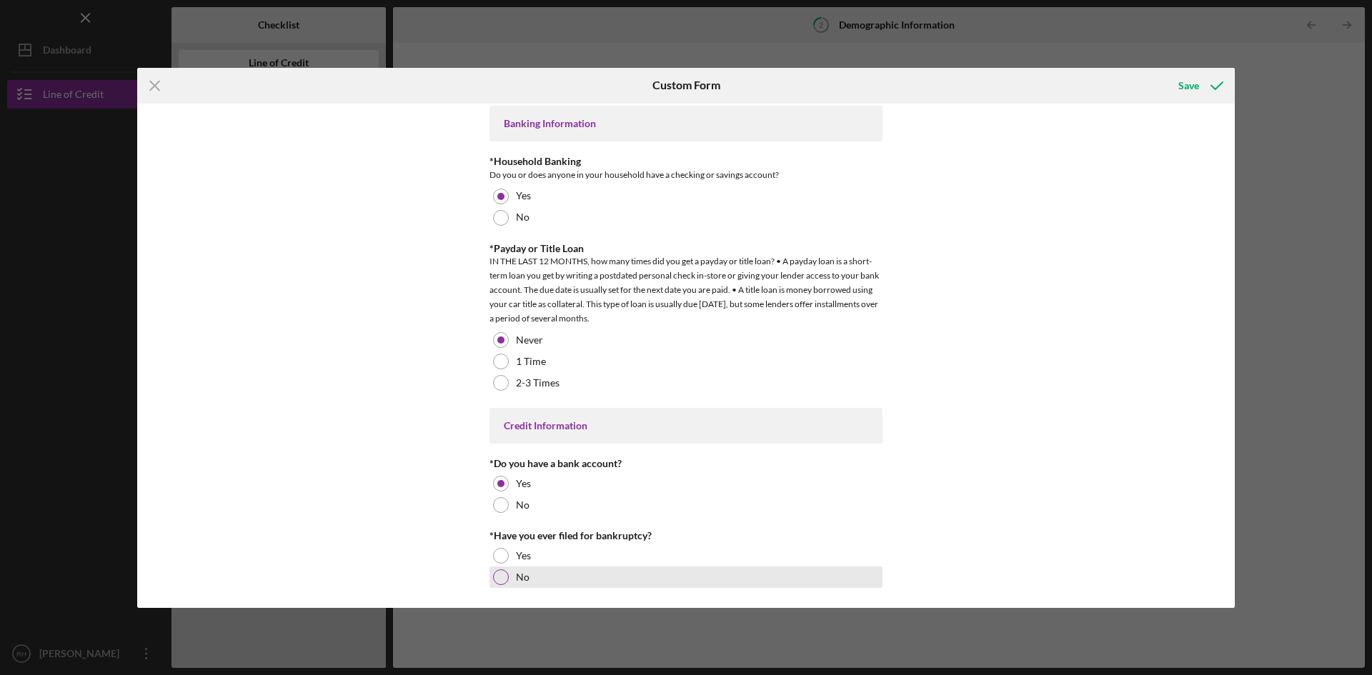
click at [494, 581] on div at bounding box center [501, 578] width 16 height 16
click at [1194, 85] on div "Save" at bounding box center [1189, 85] width 21 height 29
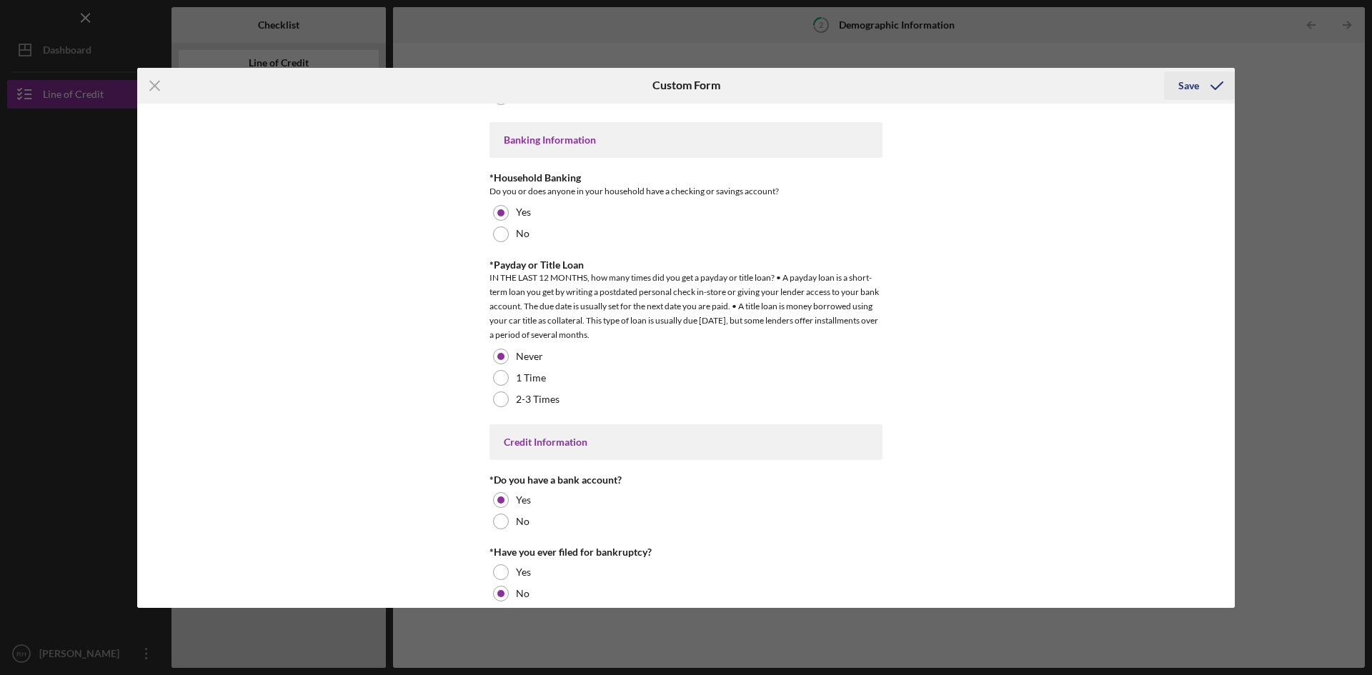
scroll to position [2781, 0]
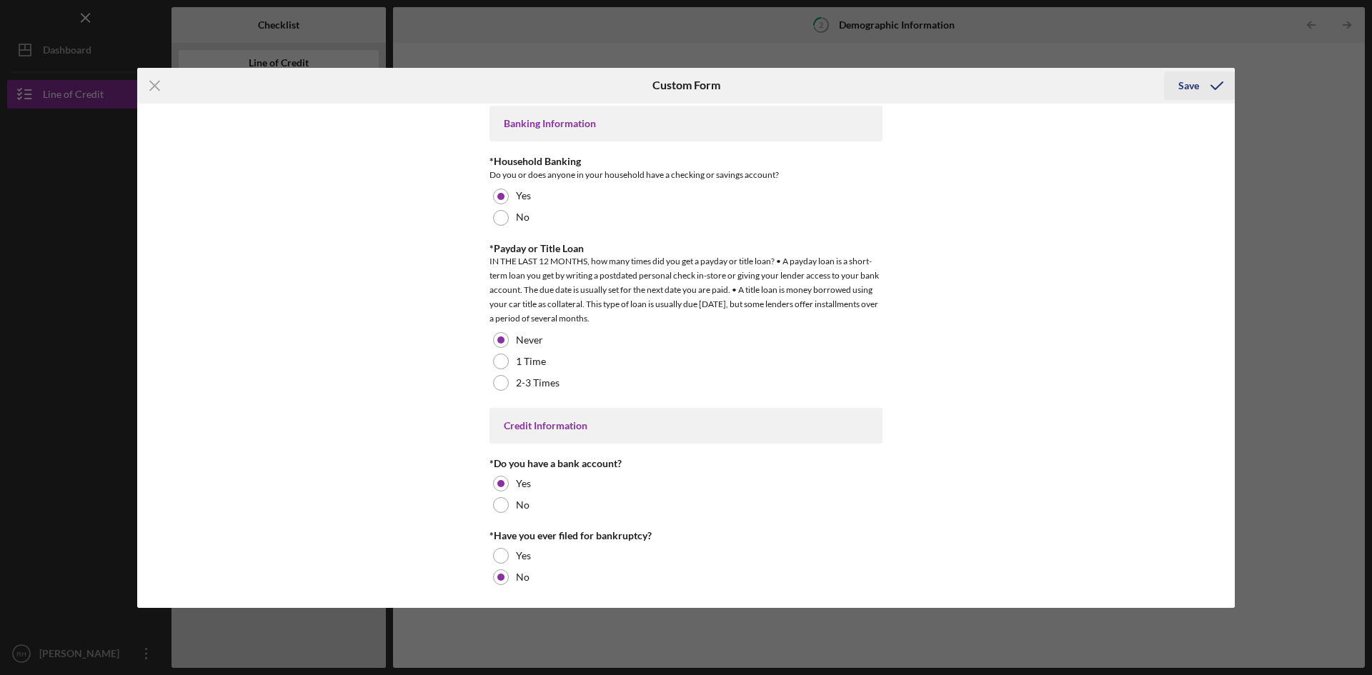
click at [1188, 83] on div "Save" at bounding box center [1189, 85] width 21 height 29
click at [21, 186] on div "Icon/Menu Close Custom Form Save Demographic Information *Gender [DEMOGRAPHIC_D…" at bounding box center [686, 337] width 1372 height 675
click at [60, 242] on div "Icon/Menu Close Custom Form Save Demographic Information *Gender [DEMOGRAPHIC_D…" at bounding box center [686, 337] width 1372 height 675
click at [161, 89] on icon "Icon/Menu Close" at bounding box center [155, 86] width 36 height 36
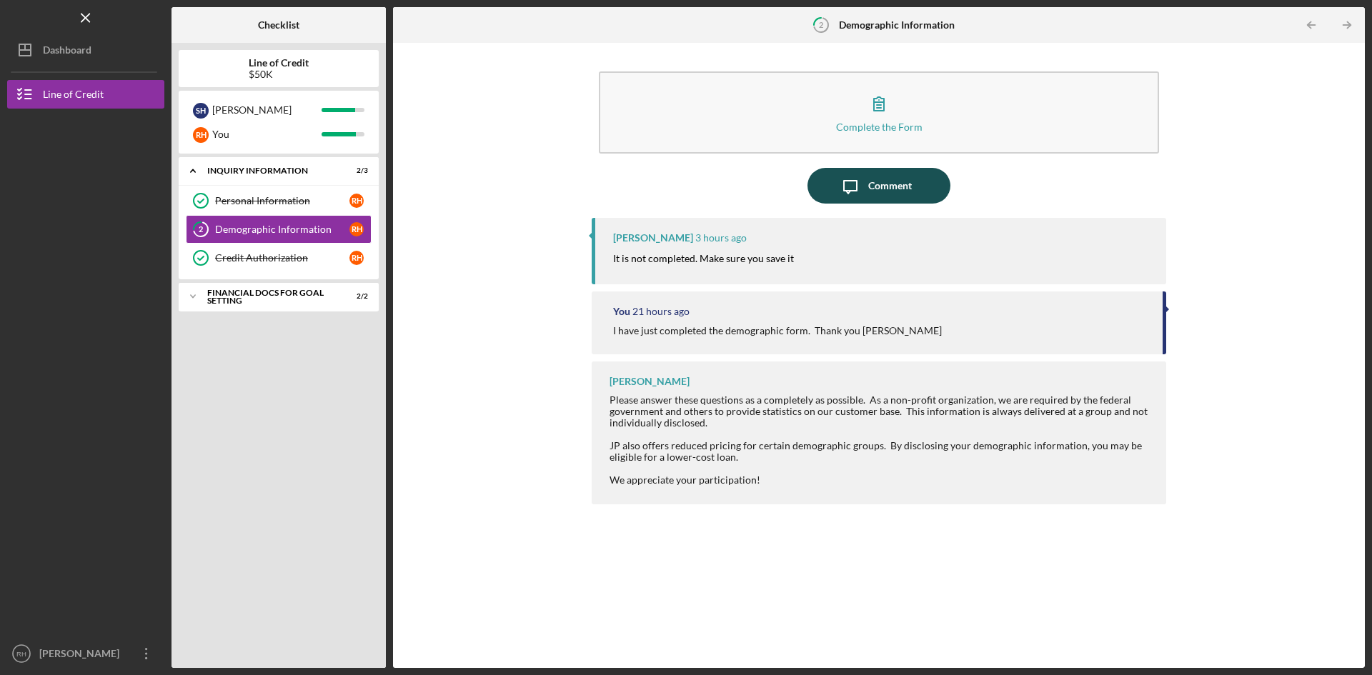
click at [905, 193] on div "Comment" at bounding box center [890, 186] width 44 height 36
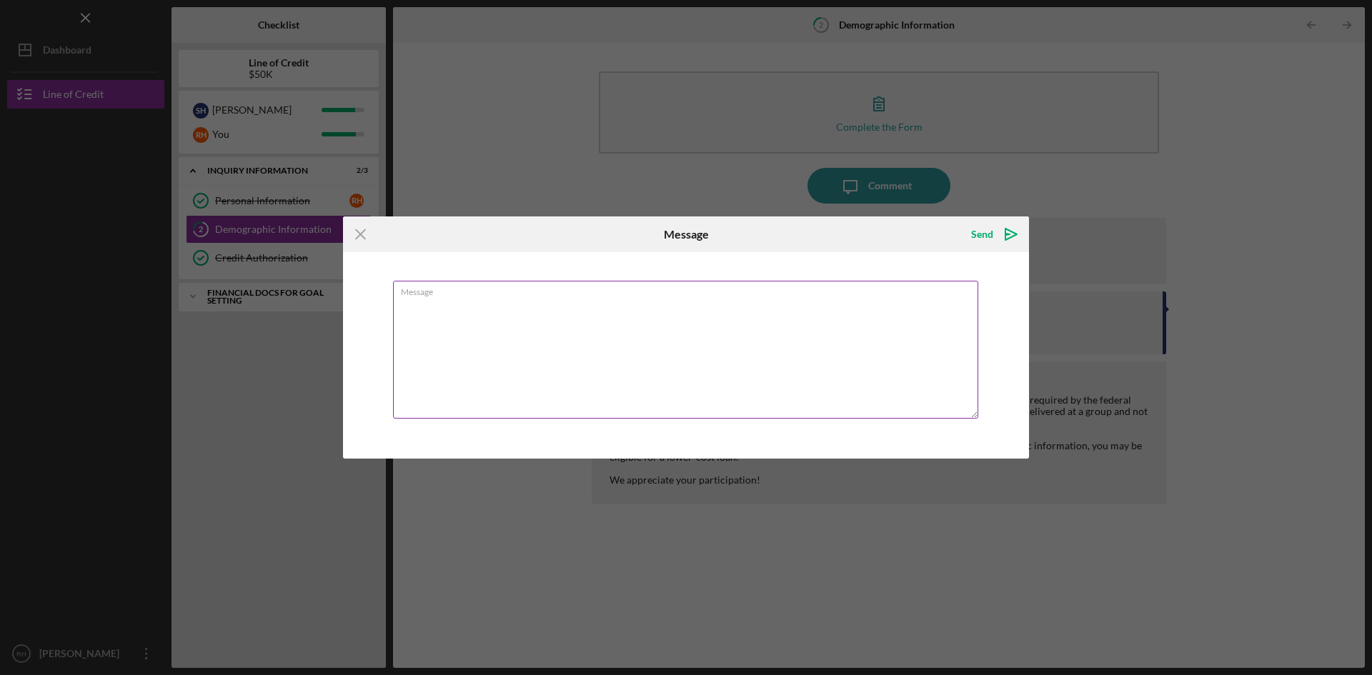
click at [467, 295] on div "Message" at bounding box center [686, 351] width 586 height 140
type textarea "I have saved this document. Thanks [PERSON_NAME]"
click at [996, 235] on icon "Icon/icon-invite-send" at bounding box center [1011, 235] width 36 height 36
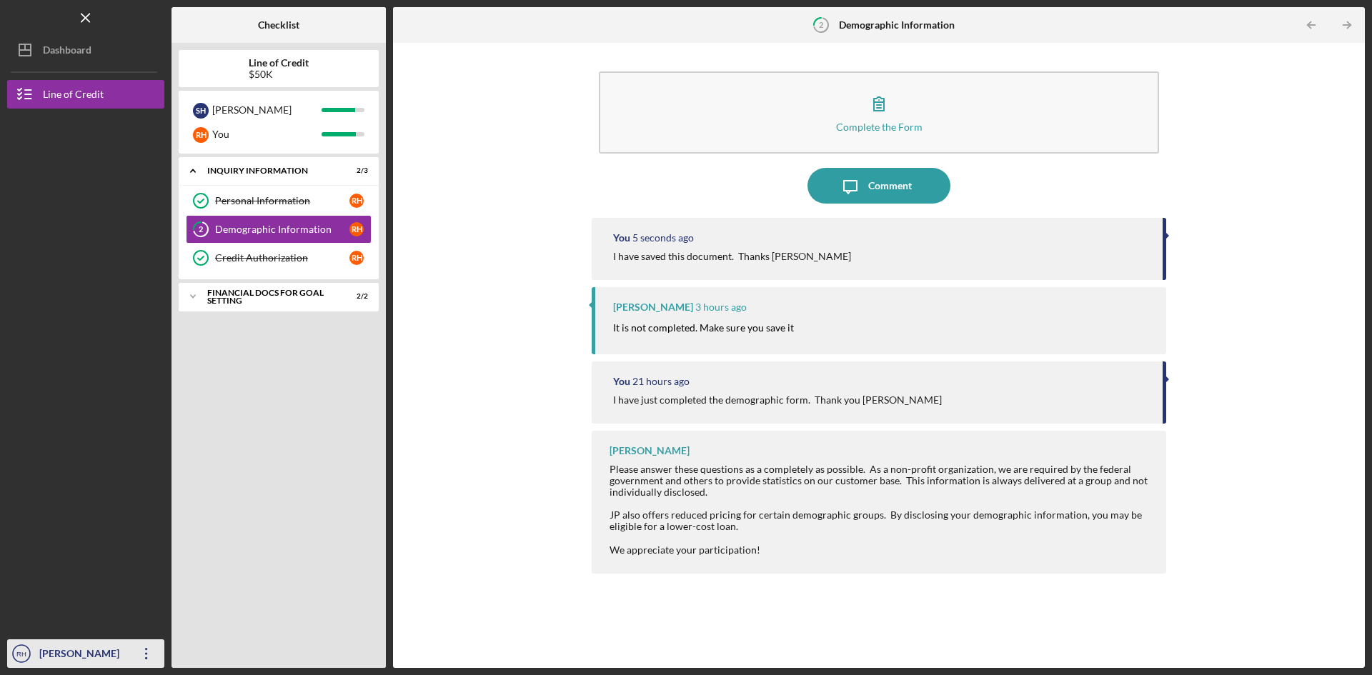
click at [124, 658] on div "[PERSON_NAME]" at bounding box center [82, 656] width 93 height 32
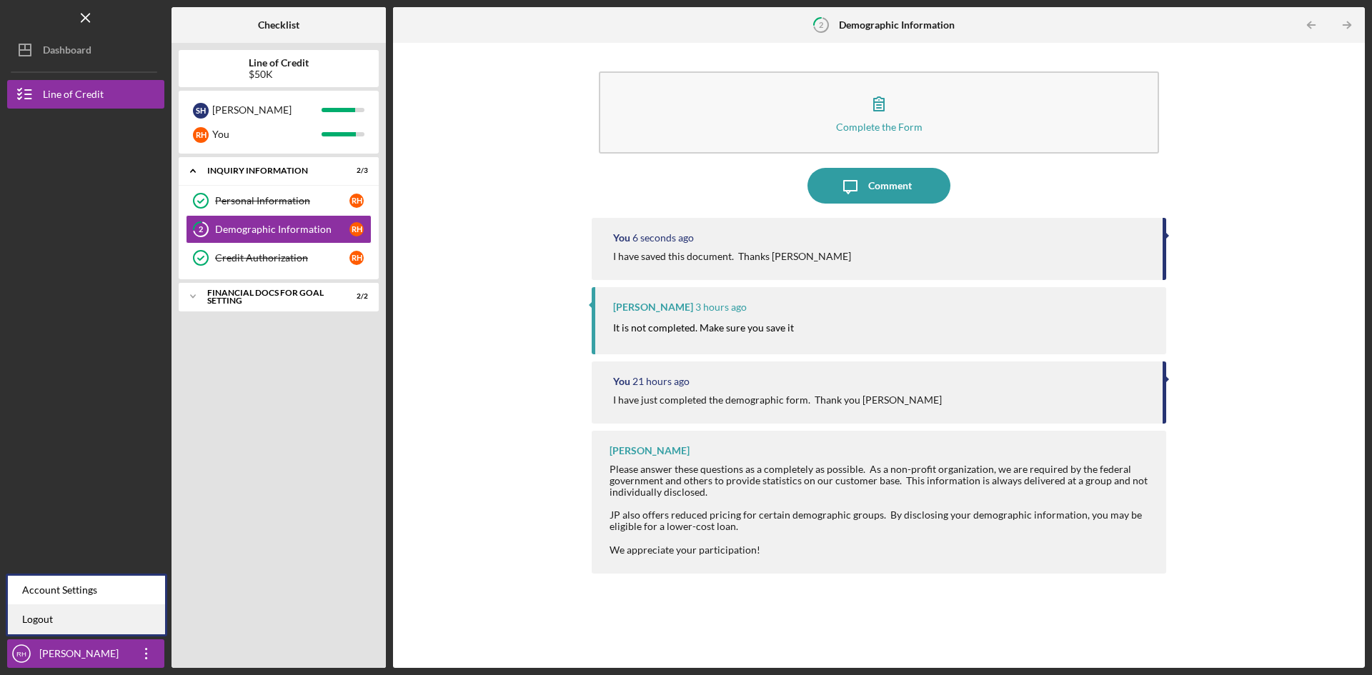
click at [34, 620] on link "Logout" at bounding box center [86, 619] width 157 height 29
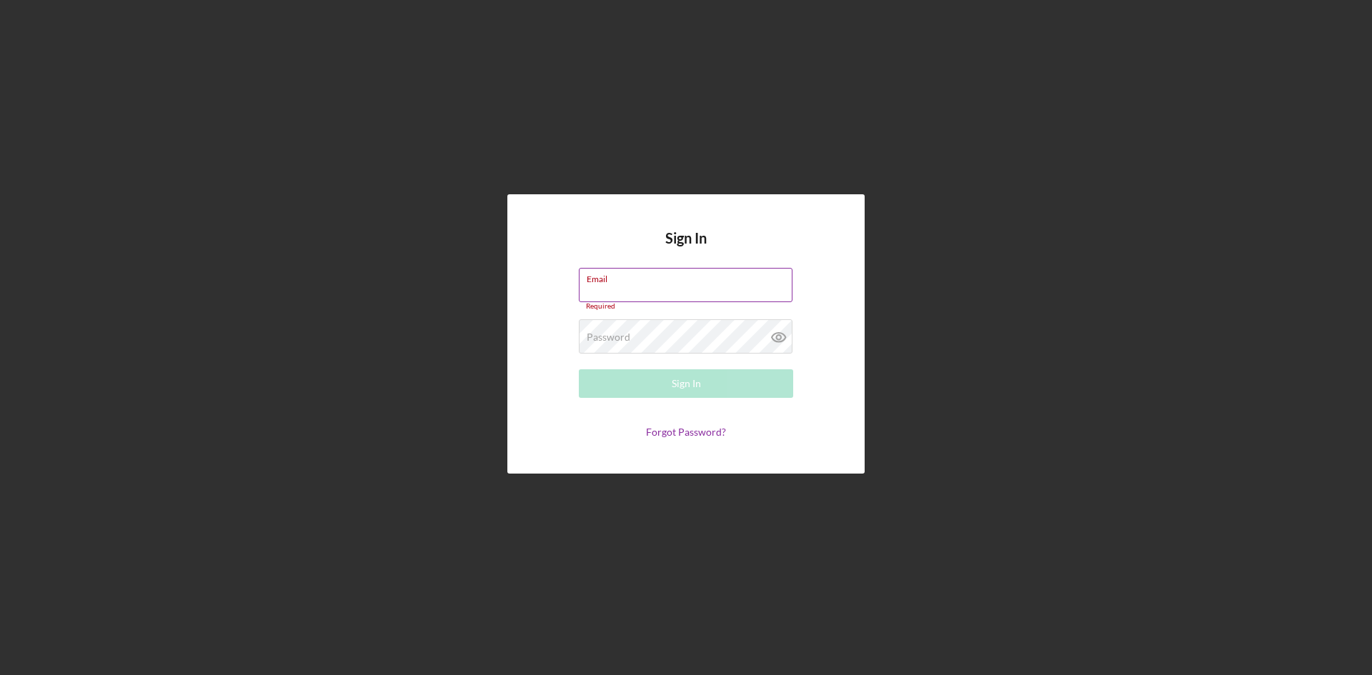
click at [670, 284] on div "Email Required" at bounding box center [686, 289] width 214 height 43
type input "[EMAIL_ADDRESS][DOMAIN_NAME]"
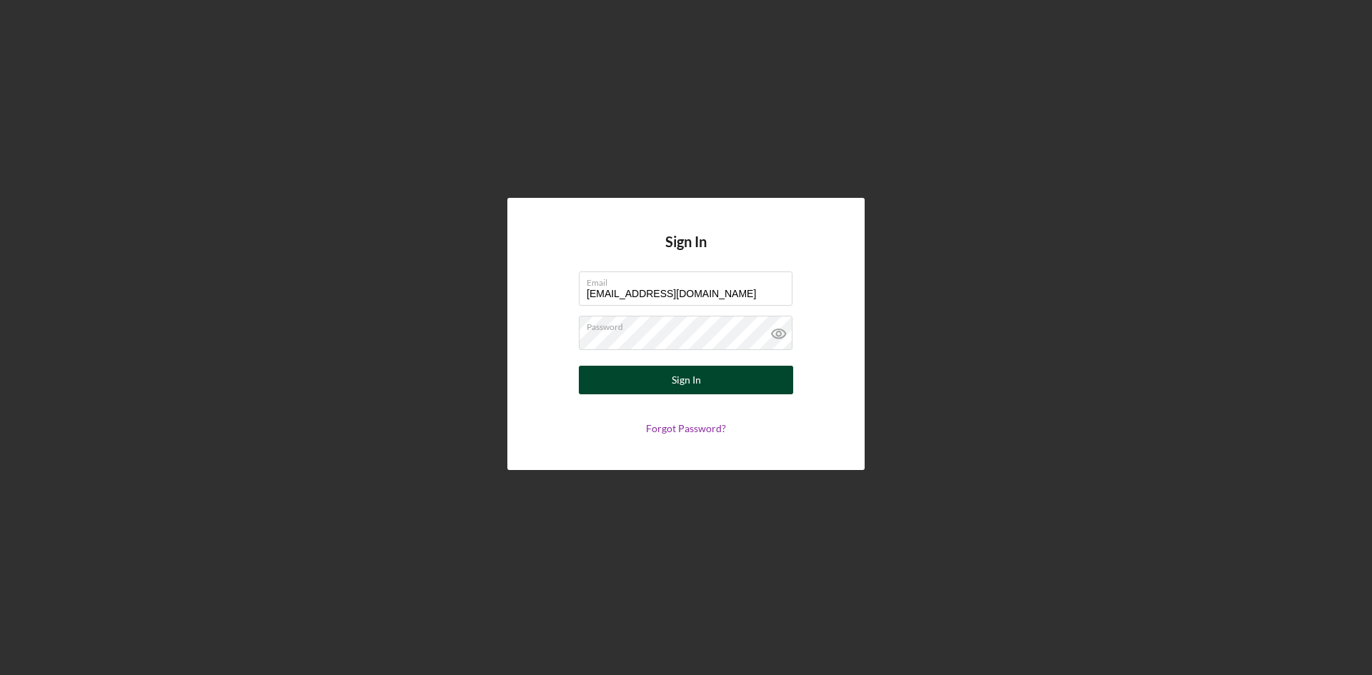
click at [701, 380] on button "Sign In" at bounding box center [686, 380] width 214 height 29
